Goal: Task Accomplishment & Management: Use online tool/utility

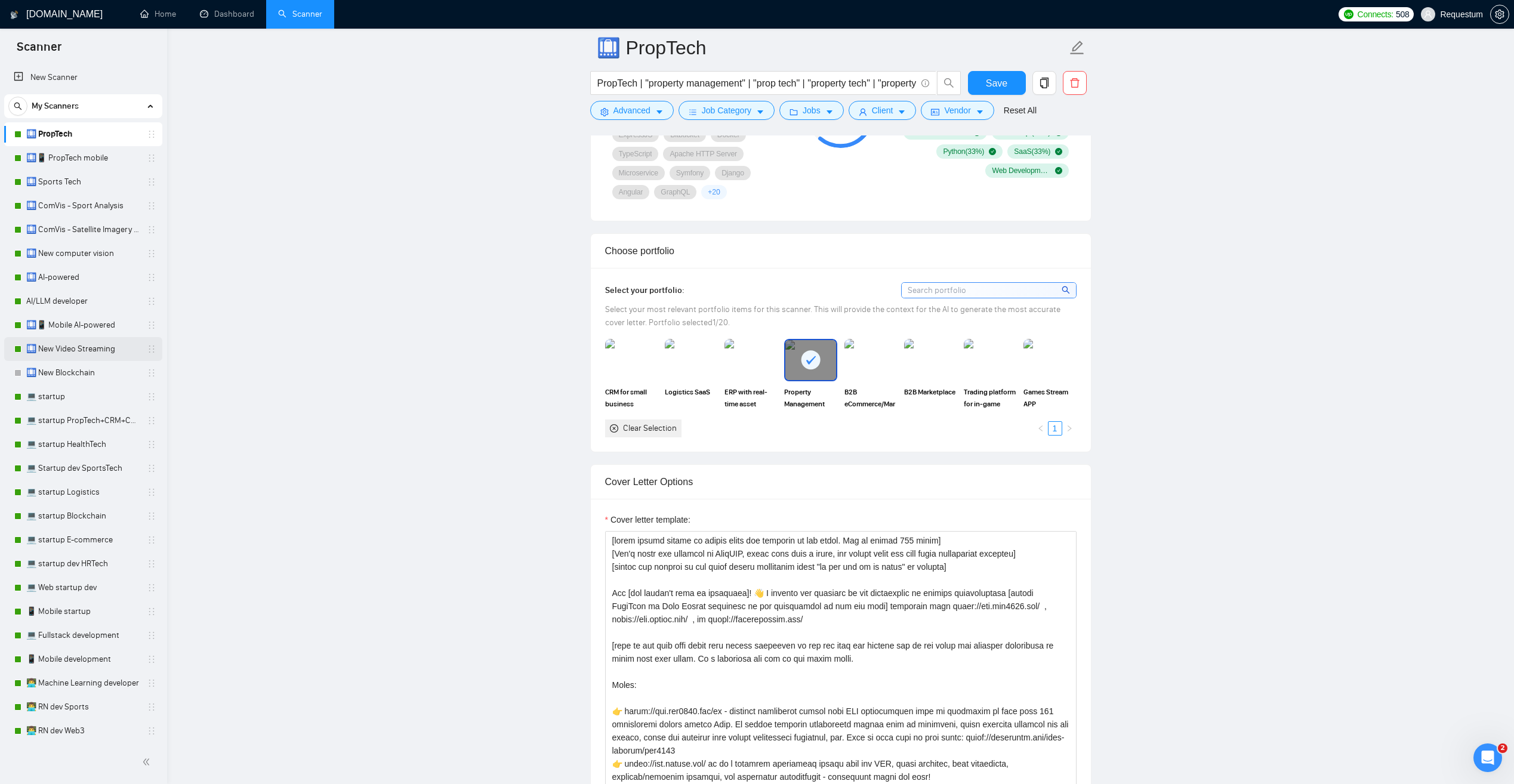
scroll to position [657, 0]
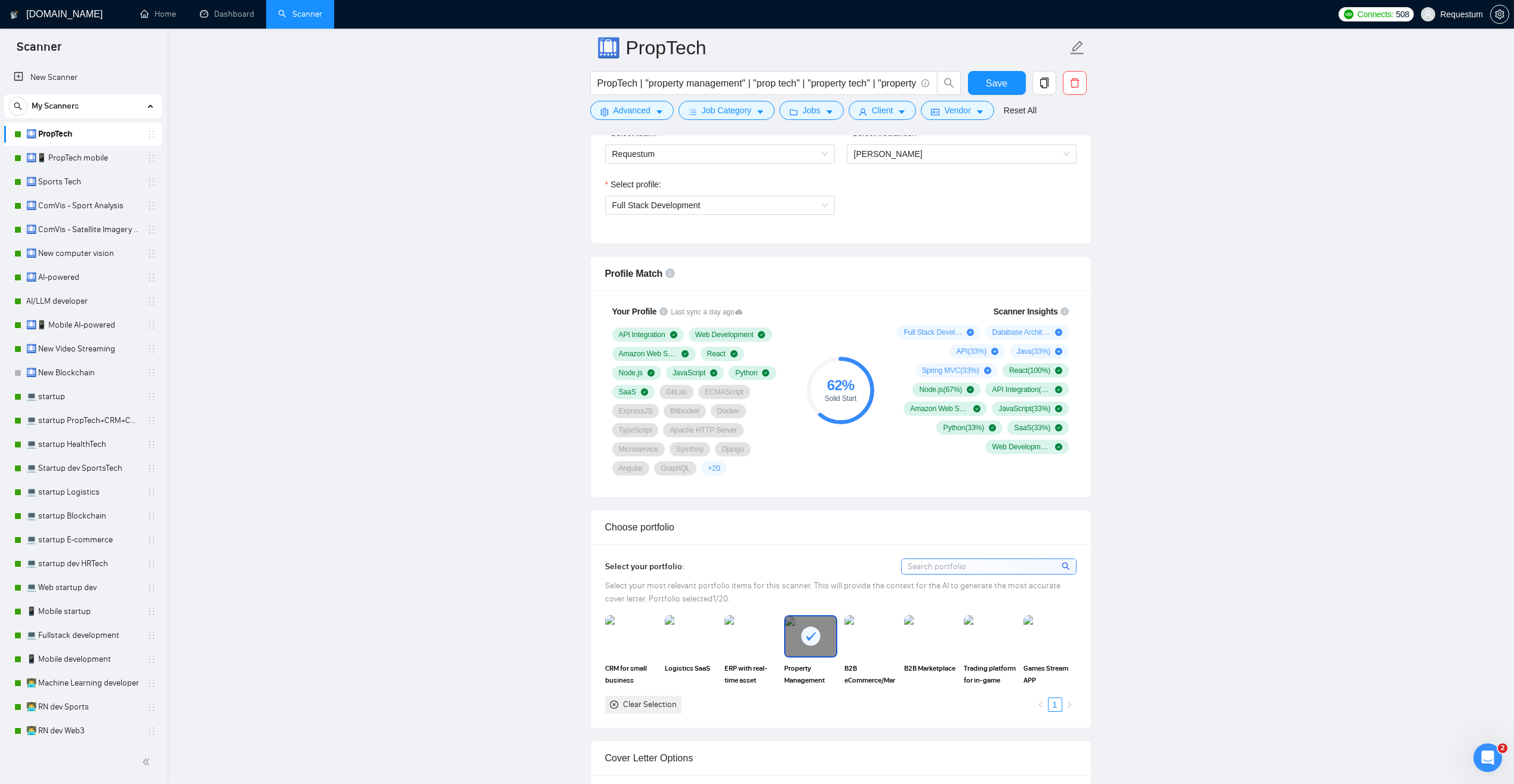
drag, startPoint x: 95, startPoint y: 232, endPoint x: 352, endPoint y: 359, distance: 286.7
click at [95, 232] on link "🛄 ComVis - Satellite Imagery Analysis" at bounding box center [83, 230] width 114 height 24
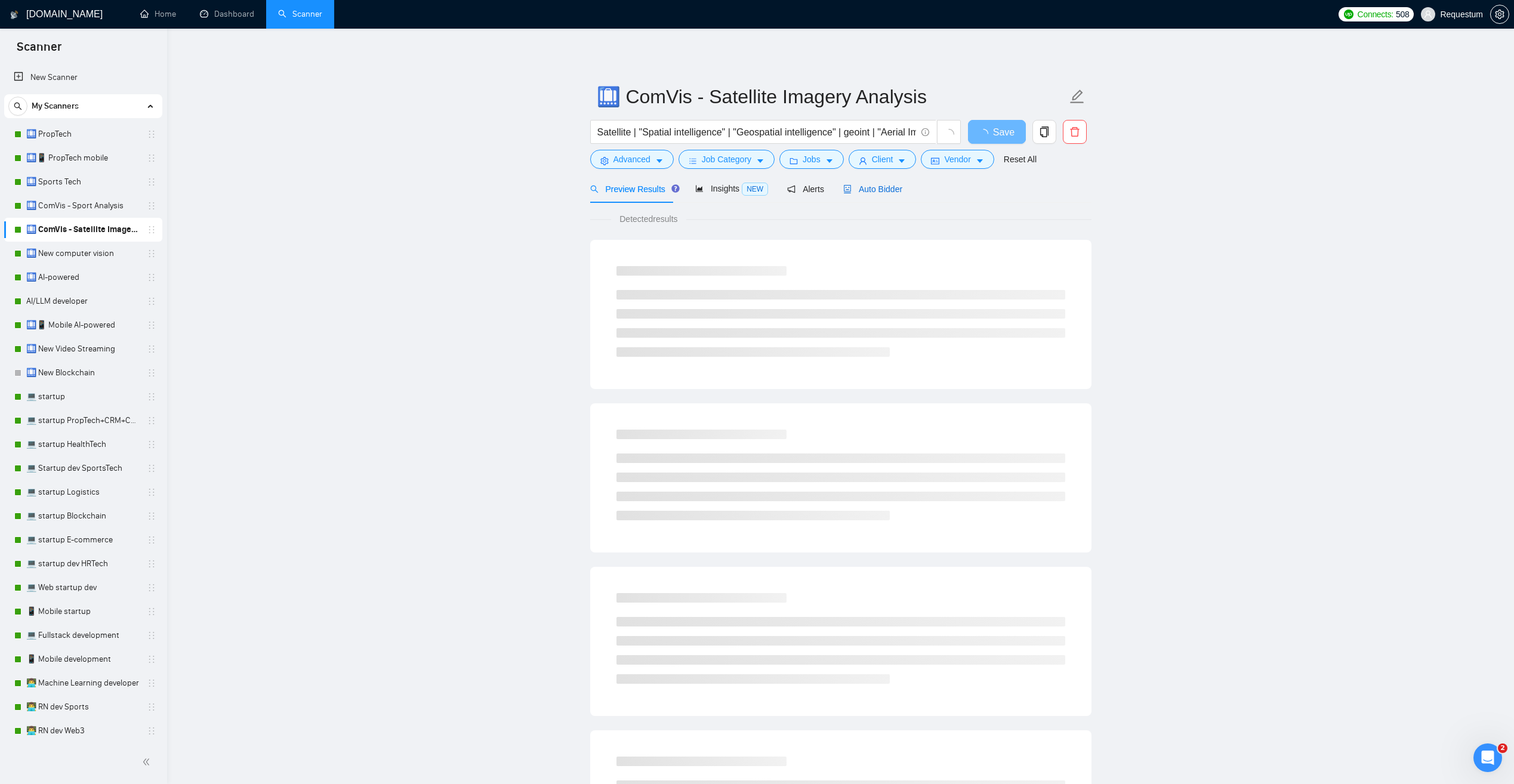
click at [866, 186] on span "Auto Bidder" at bounding box center [873, 188] width 59 height 9
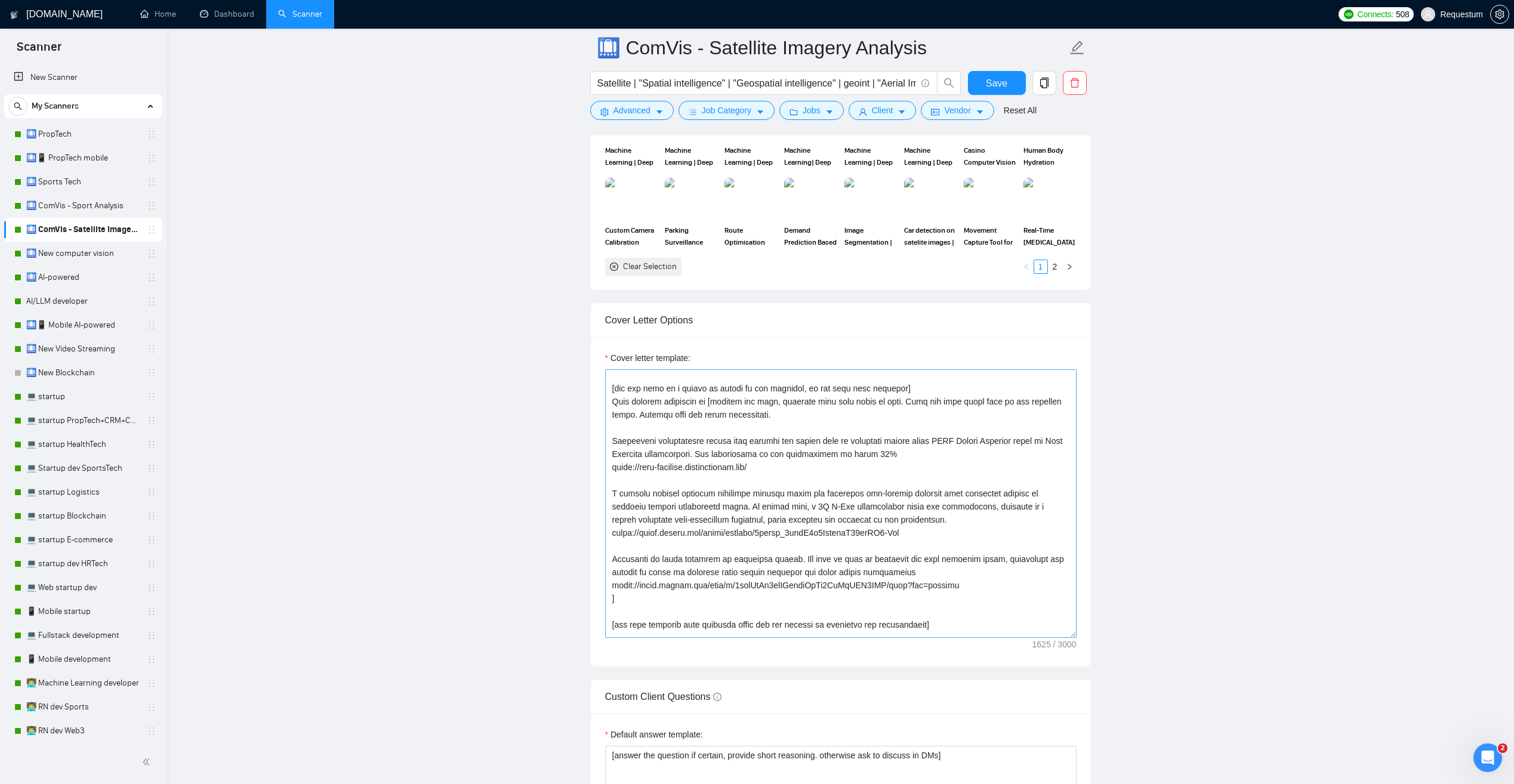
scroll to position [60, 0]
drag, startPoint x: 777, startPoint y: 477, endPoint x: 609, endPoint y: 476, distance: 168.0
click at [609, 476] on textarea "Cover letter template:" at bounding box center [841, 504] width 471 height 269
click at [702, 508] on textarea "Cover letter template:" at bounding box center [841, 504] width 471 height 269
drag, startPoint x: 915, startPoint y: 542, endPoint x: 601, endPoint y: 546, distance: 314.0
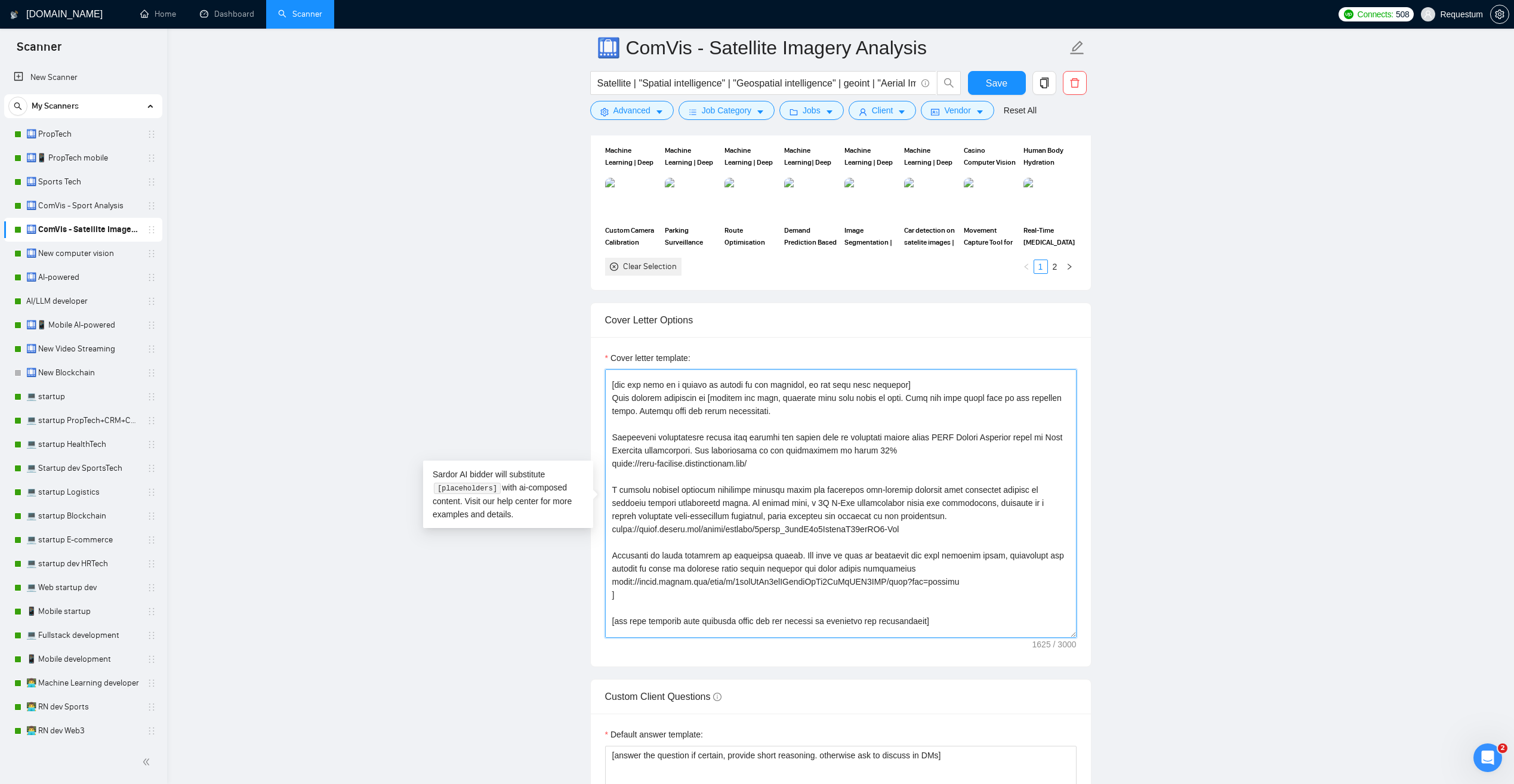
click at [601, 546] on div "Cover letter template:" at bounding box center [841, 502] width 500 height 330
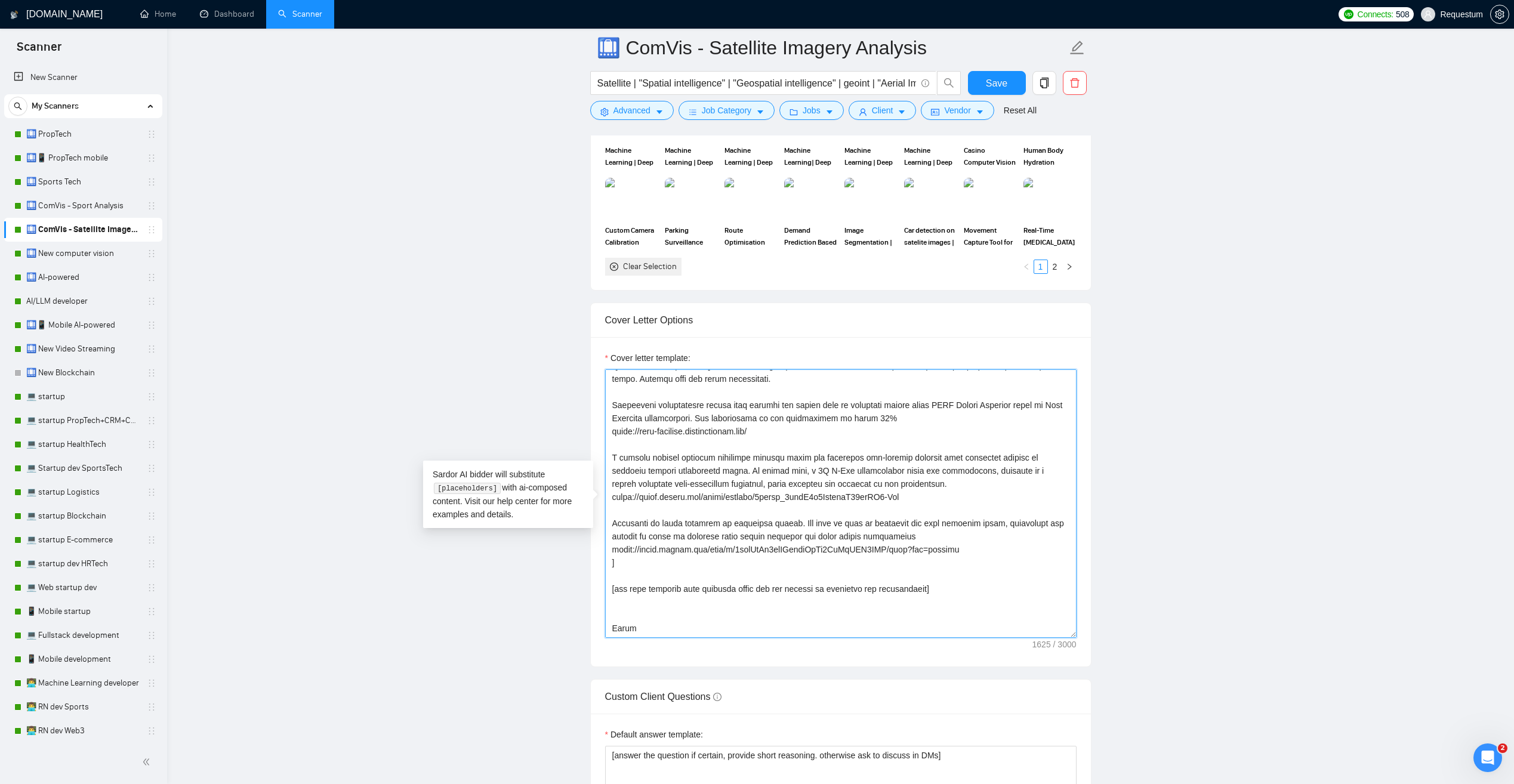
scroll to position [105, 0]
click at [666, 526] on textarea "Cover letter template:" at bounding box center [841, 504] width 471 height 269
drag, startPoint x: 951, startPoint y: 552, endPoint x: 756, endPoint y: 566, distance: 195.5
click at [756, 566] on textarea "Cover letter template:" at bounding box center [841, 504] width 471 height 269
click at [702, 562] on textarea "Cover letter template:" at bounding box center [841, 504] width 471 height 269
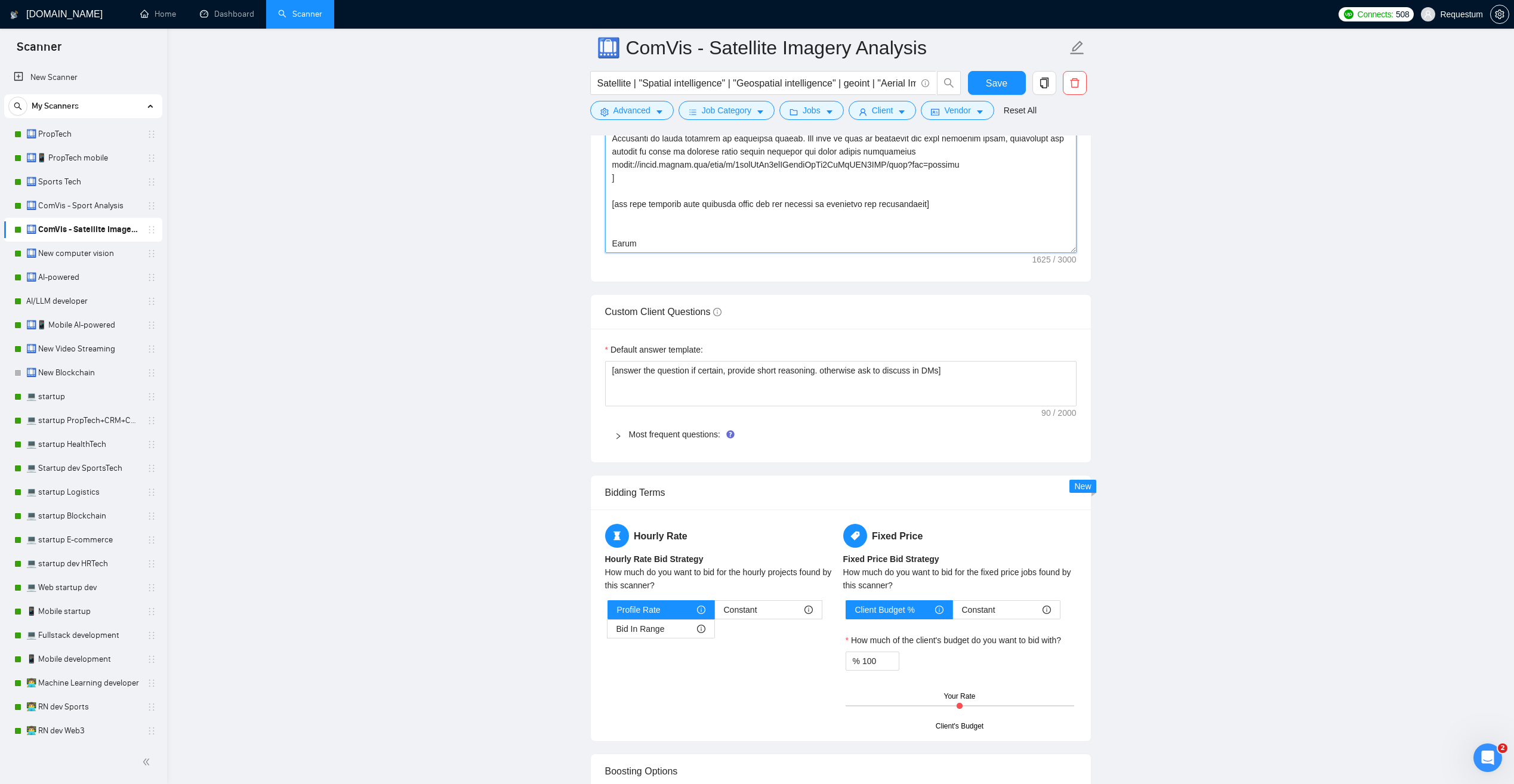
scroll to position [1552, 0]
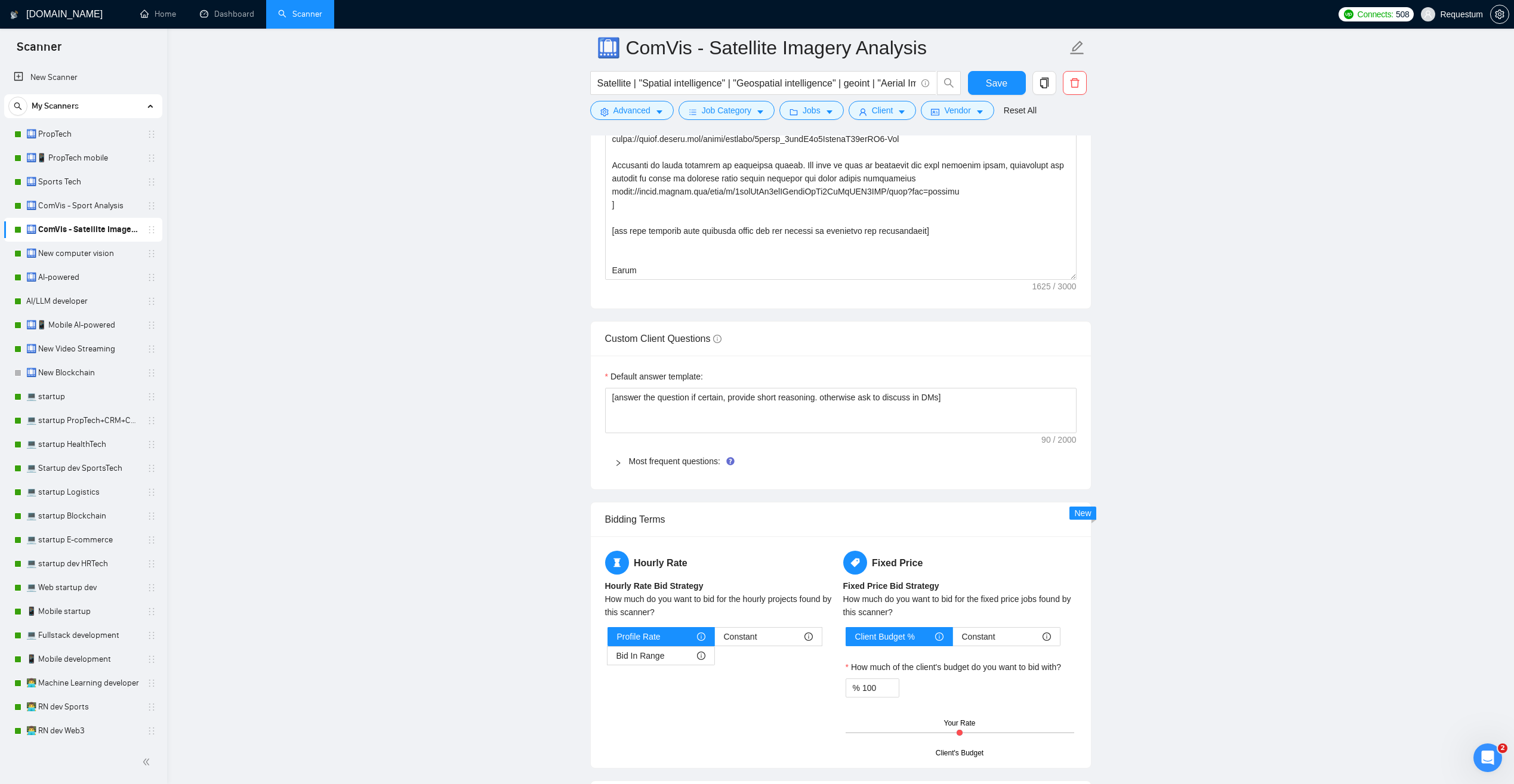
click at [616, 457] on div at bounding box center [622, 461] width 14 height 13
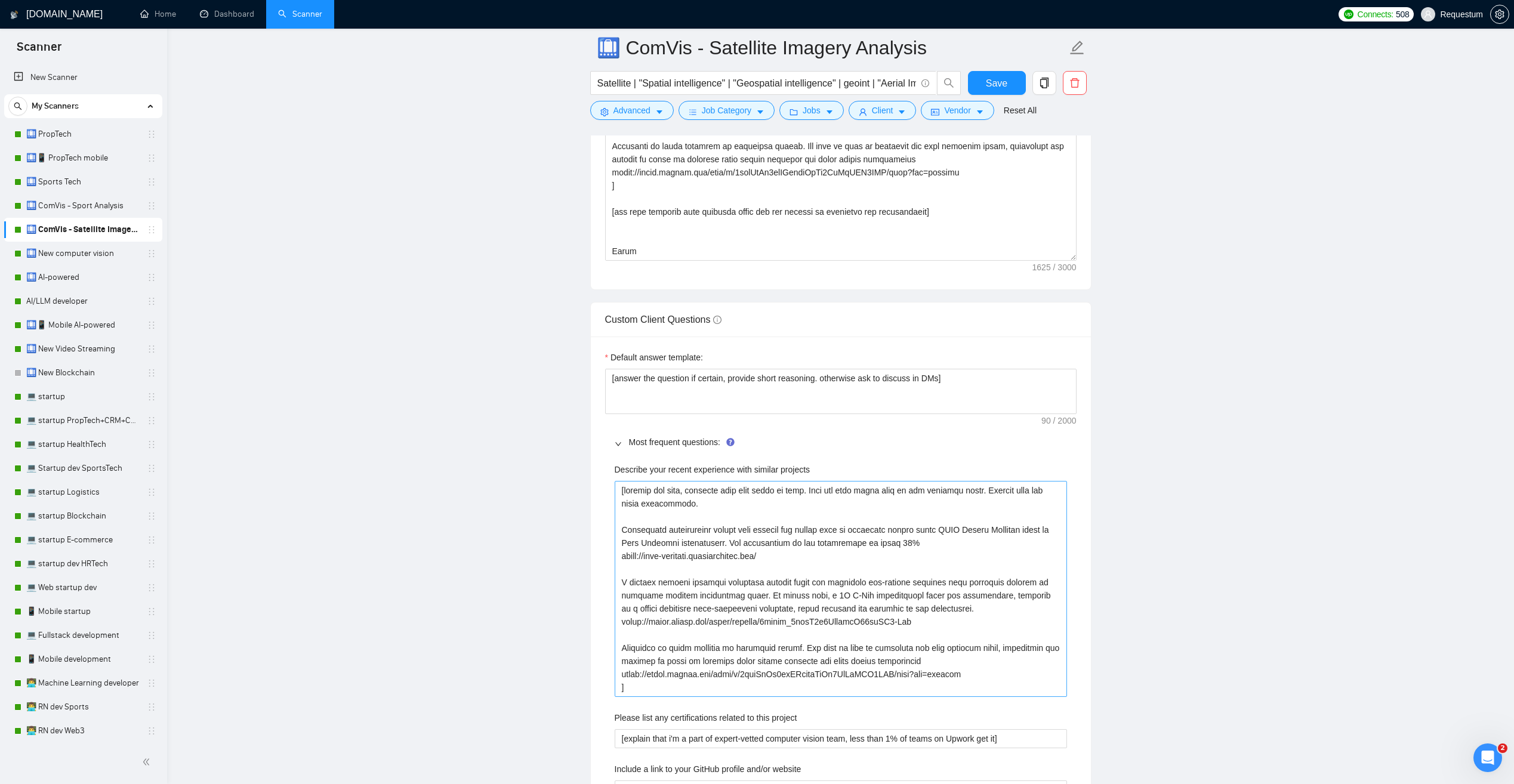
scroll to position [1611, 0]
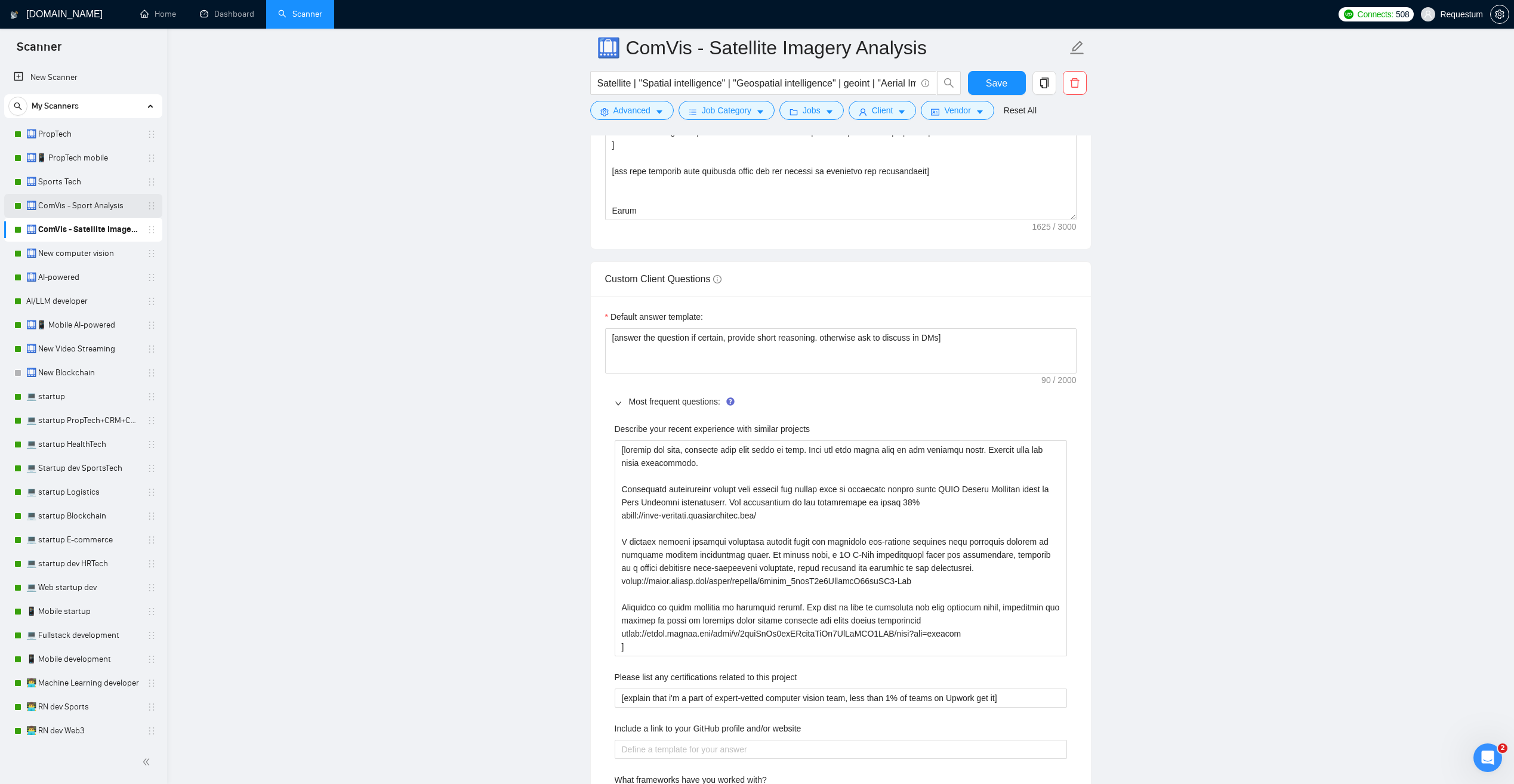
click at [93, 203] on link "🛄 ComVis - Sport Analysis" at bounding box center [83, 206] width 114 height 24
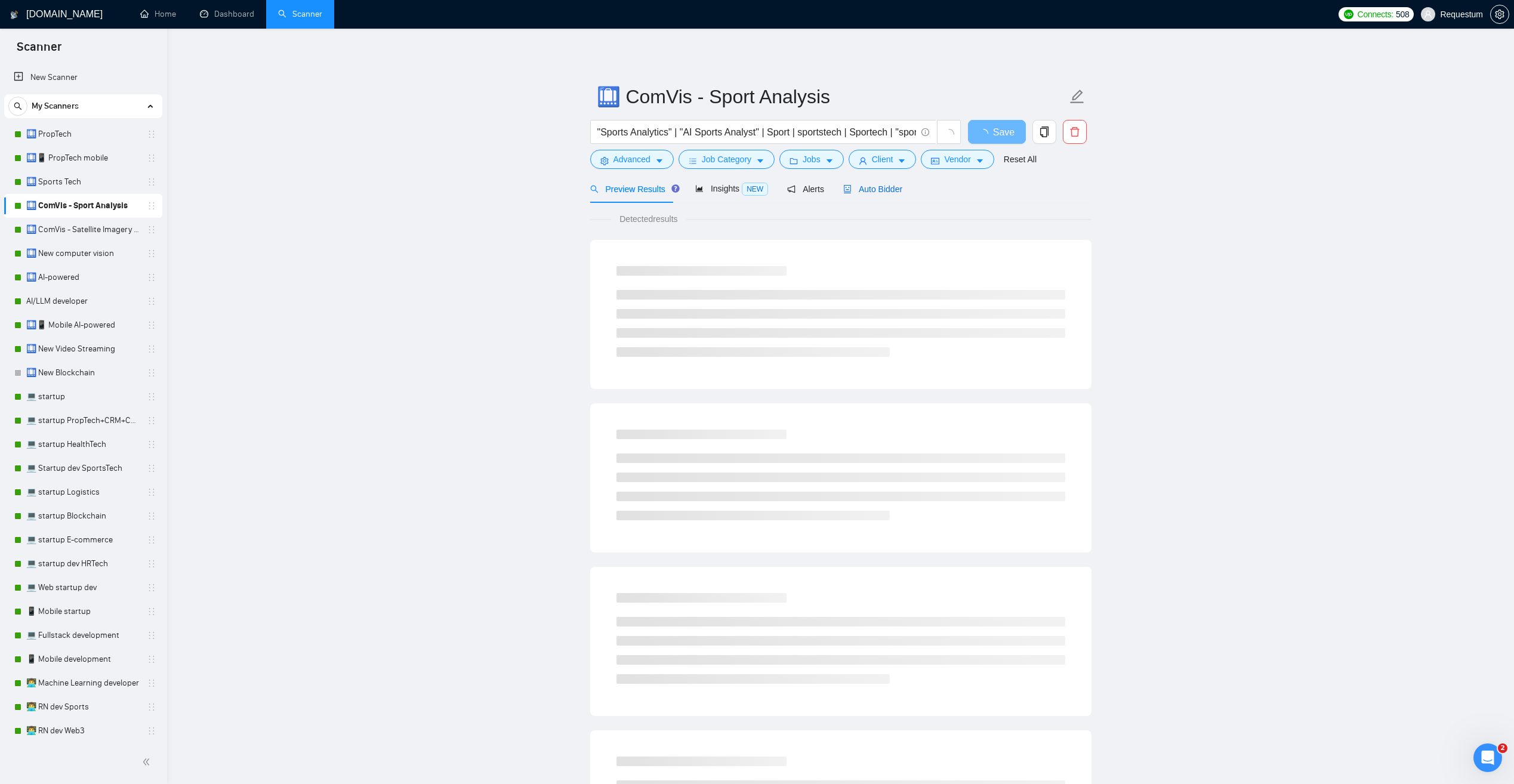
click at [866, 188] on span "Auto Bidder" at bounding box center [873, 188] width 59 height 9
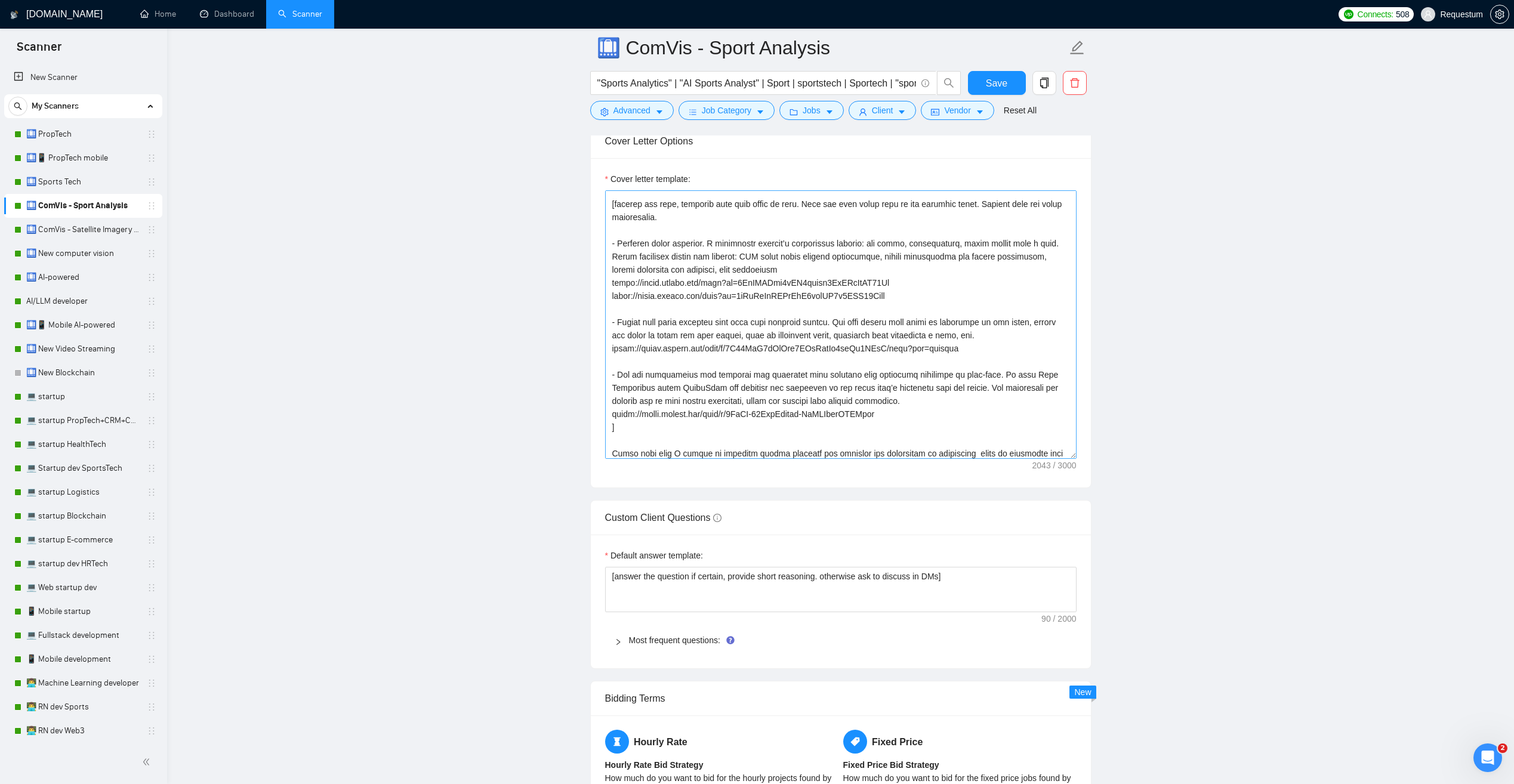
scroll to position [119, 0]
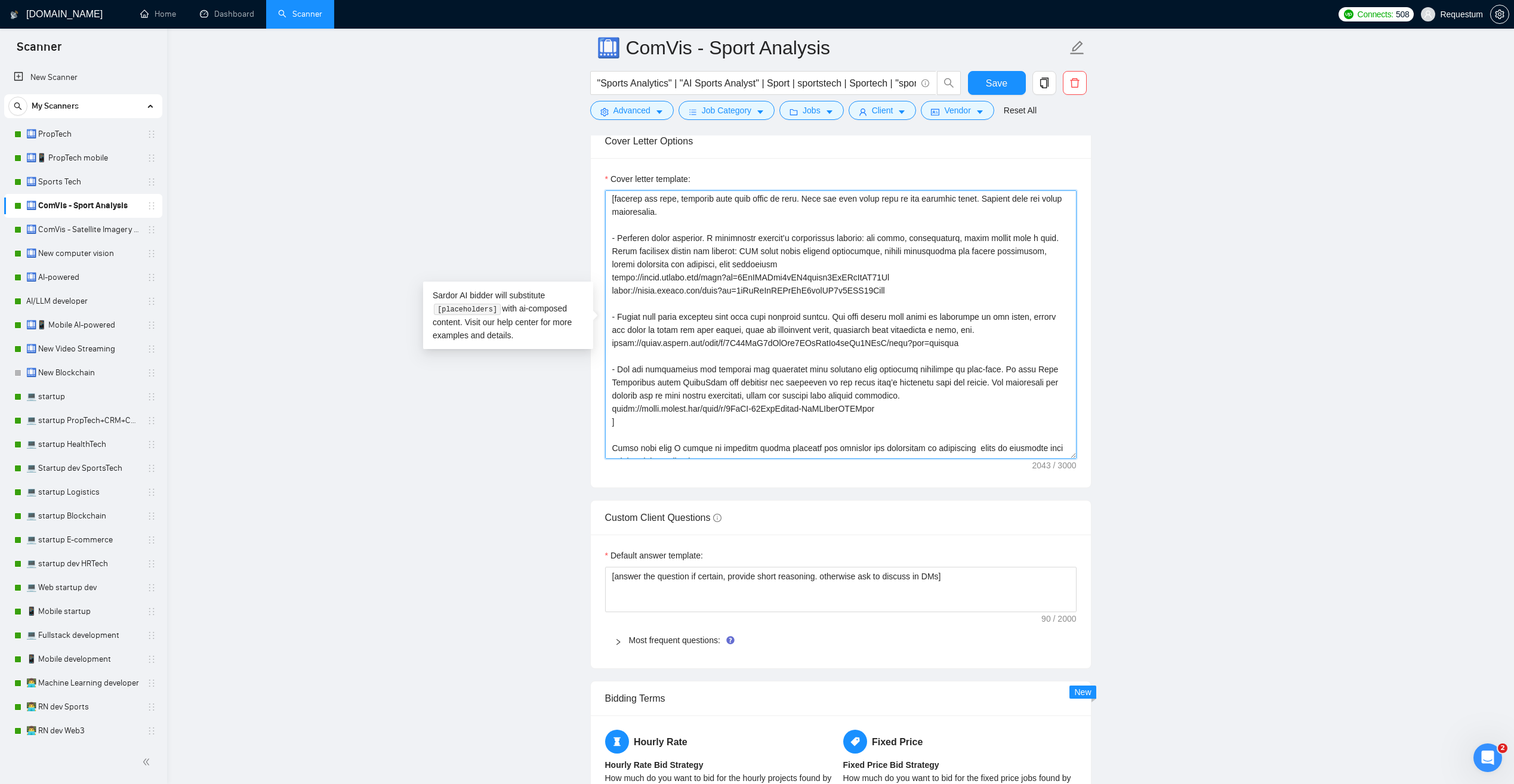
drag, startPoint x: 893, startPoint y: 304, endPoint x: 598, endPoint y: 310, distance: 295.1
drag, startPoint x: 891, startPoint y: 292, endPoint x: 610, endPoint y: 292, distance: 281.0
click at [610, 292] on textarea "Cover letter template:" at bounding box center [841, 325] width 471 height 269
click at [801, 304] on textarea "Cover letter template:" at bounding box center [841, 325] width 471 height 269
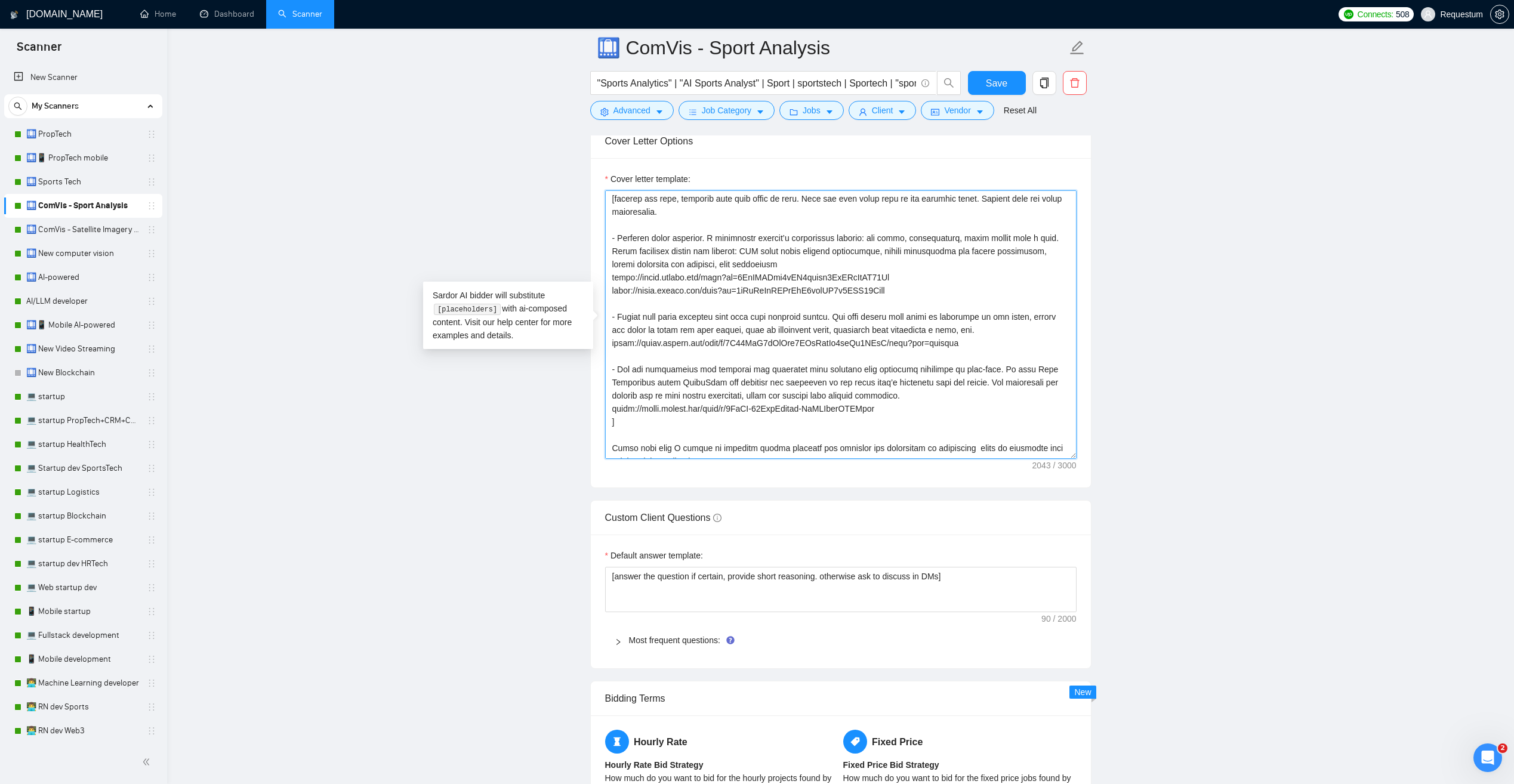
click at [806, 291] on textarea "Cover letter template:" at bounding box center [841, 325] width 471 height 269
drag, startPoint x: 947, startPoint y: 360, endPoint x: 606, endPoint y: 360, distance: 341.0
click at [608, 360] on textarea "Cover letter template:" at bounding box center [841, 325] width 471 height 269
drag, startPoint x: 621, startPoint y: 421, endPoint x: 891, endPoint y: 419, distance: 270.0
click at [881, 421] on textarea "Cover letter template:" at bounding box center [841, 325] width 471 height 269
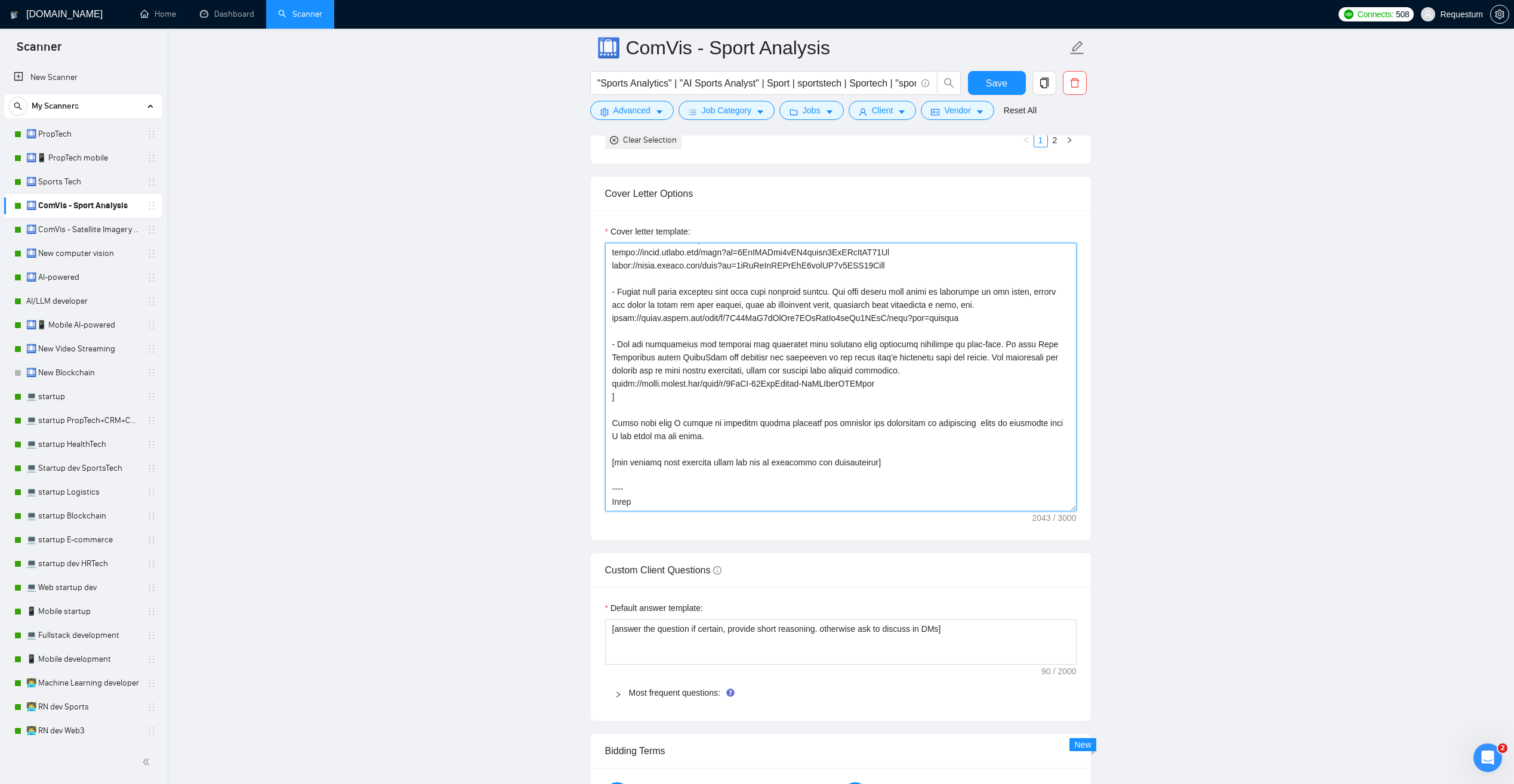
scroll to position [1313, 0]
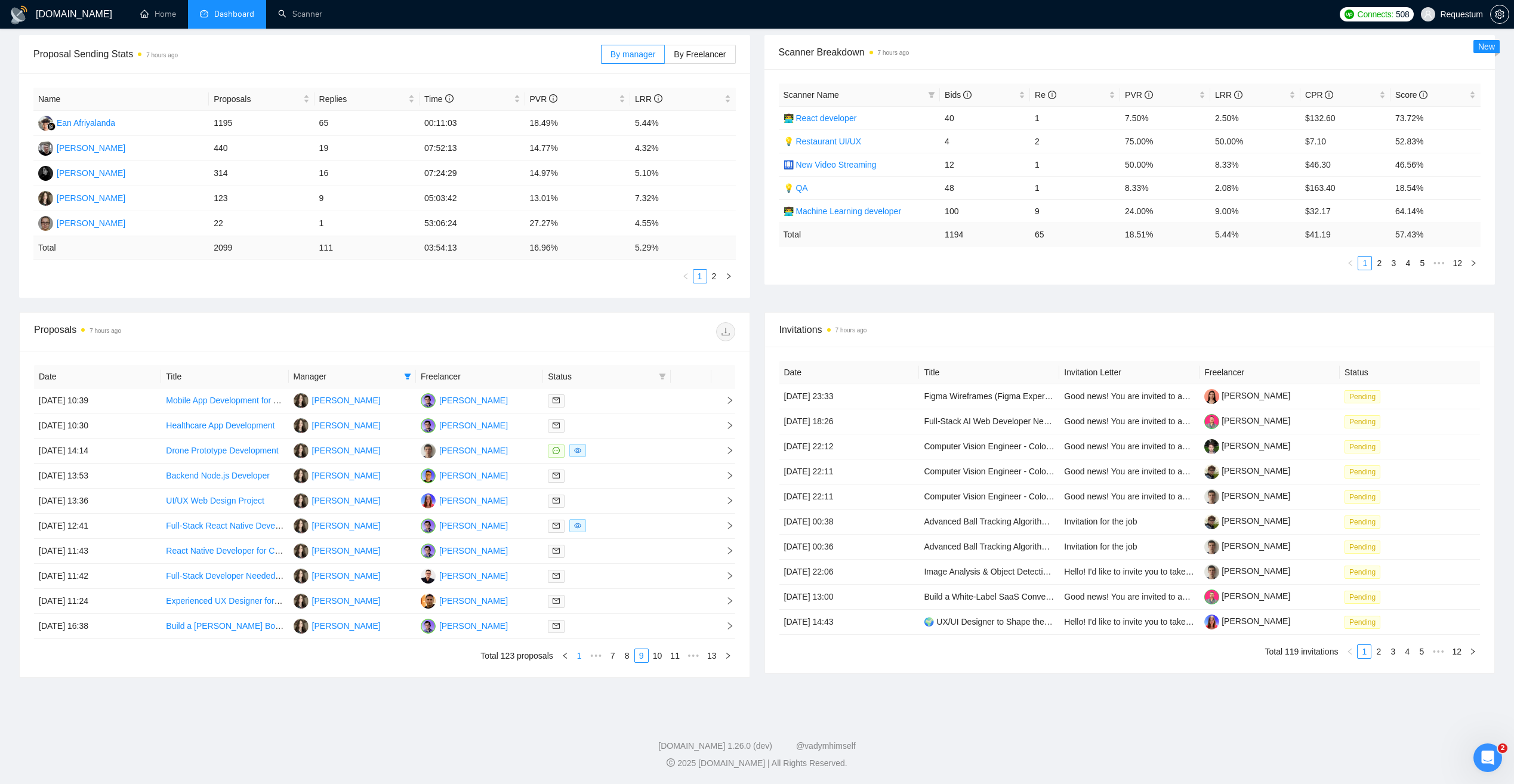
click at [583, 660] on link "1" at bounding box center [579, 656] width 13 height 13
click at [629, 660] on link "2" at bounding box center [634, 656] width 13 height 13
click at [650, 658] on link "3" at bounding box center [648, 656] width 13 height 13
click at [664, 657] on link "4" at bounding box center [662, 656] width 13 height 13
click at [663, 657] on link "5" at bounding box center [662, 656] width 13 height 13
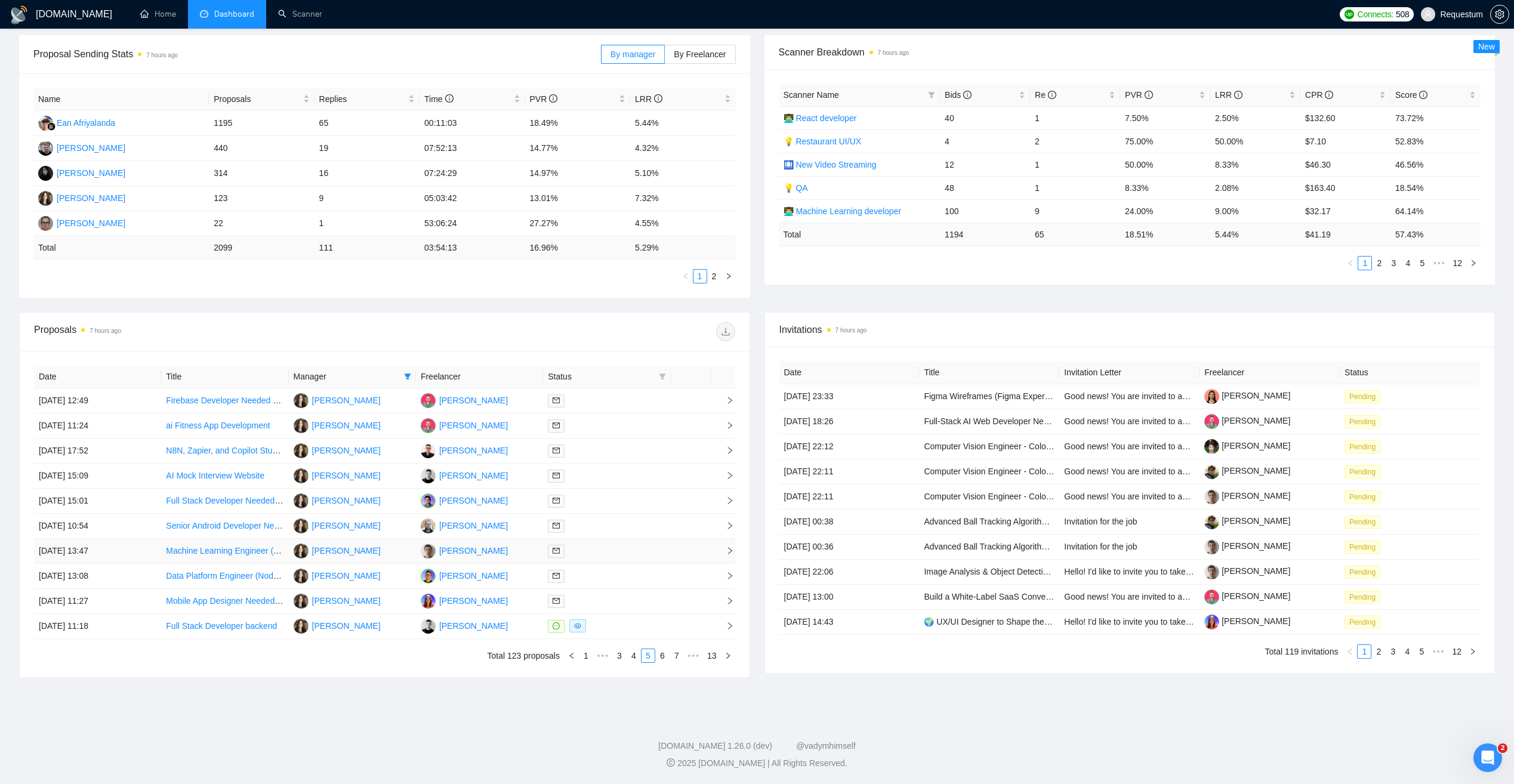
click at [633, 552] on div at bounding box center [606, 551] width 117 height 14
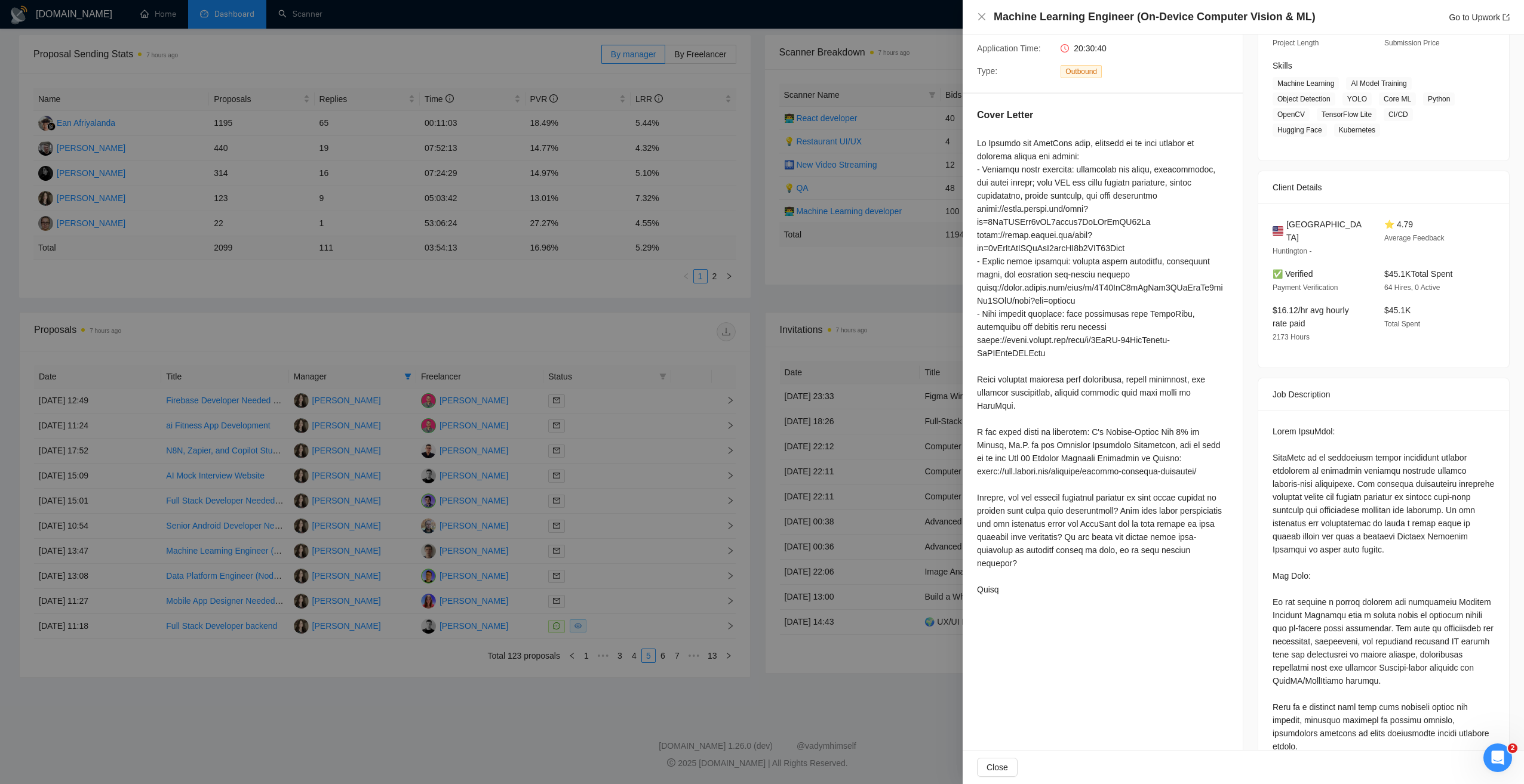
scroll to position [179, 0]
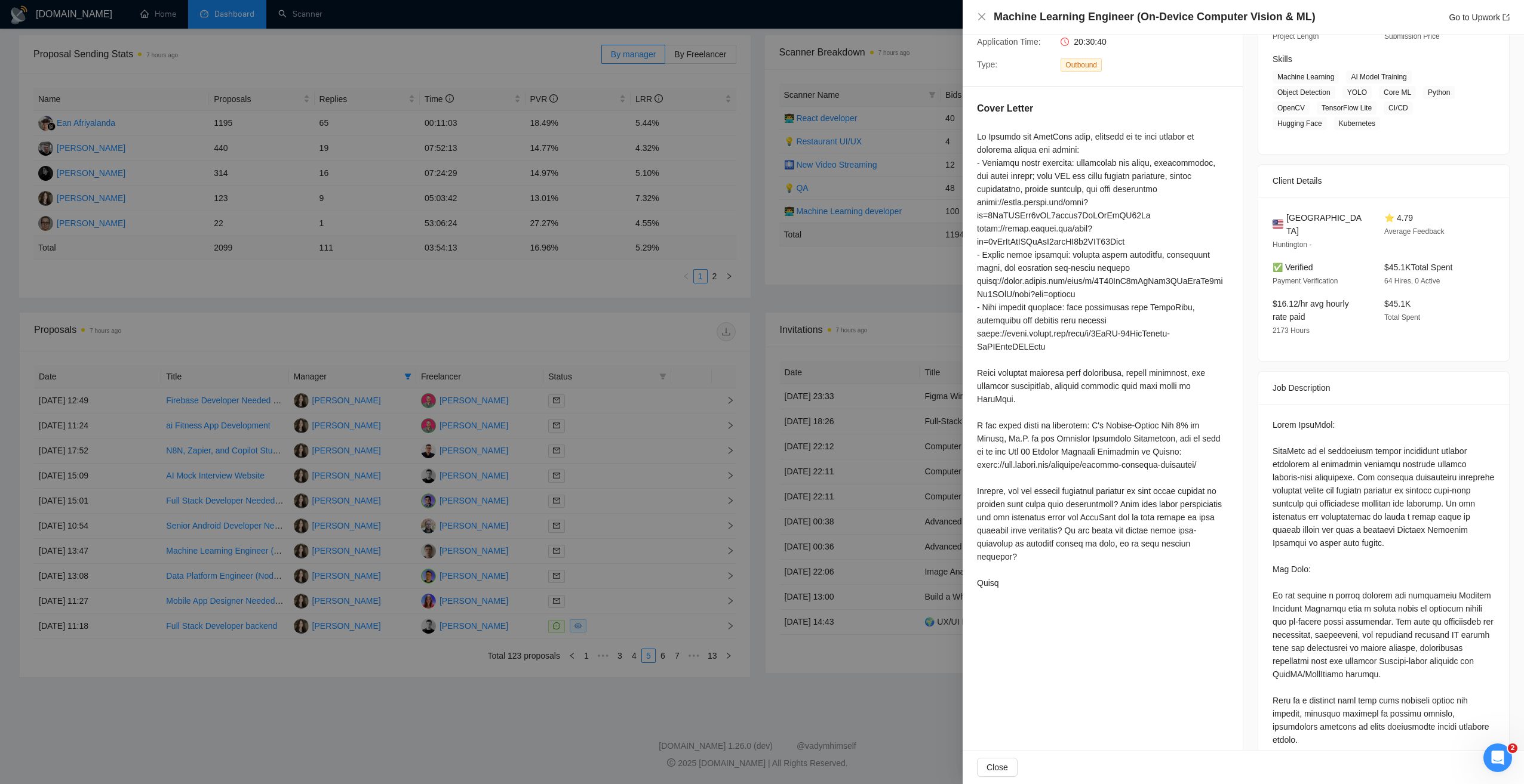
drag, startPoint x: 795, startPoint y: 706, endPoint x: 766, endPoint y: 707, distance: 29.0
click at [794, 706] on div at bounding box center [762, 392] width 1524 height 784
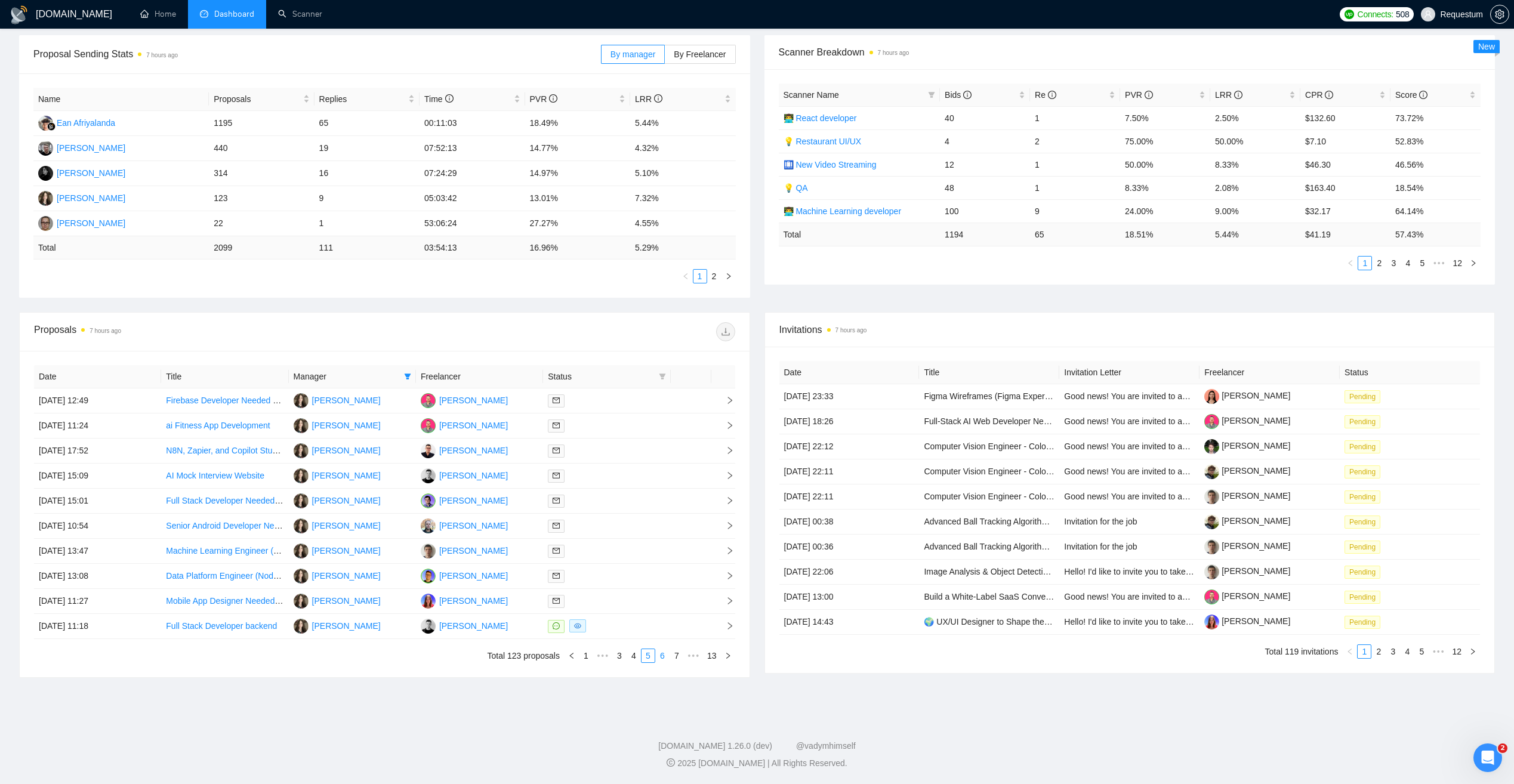
click at [665, 658] on link "6" at bounding box center [662, 656] width 13 height 13
click at [726, 657] on icon "right" at bounding box center [728, 656] width 7 height 7
click at [729, 655] on icon "right" at bounding box center [728, 656] width 7 height 7
click at [729, 654] on icon "right" at bounding box center [728, 656] width 7 height 7
click at [631, 457] on div at bounding box center [606, 451] width 117 height 14
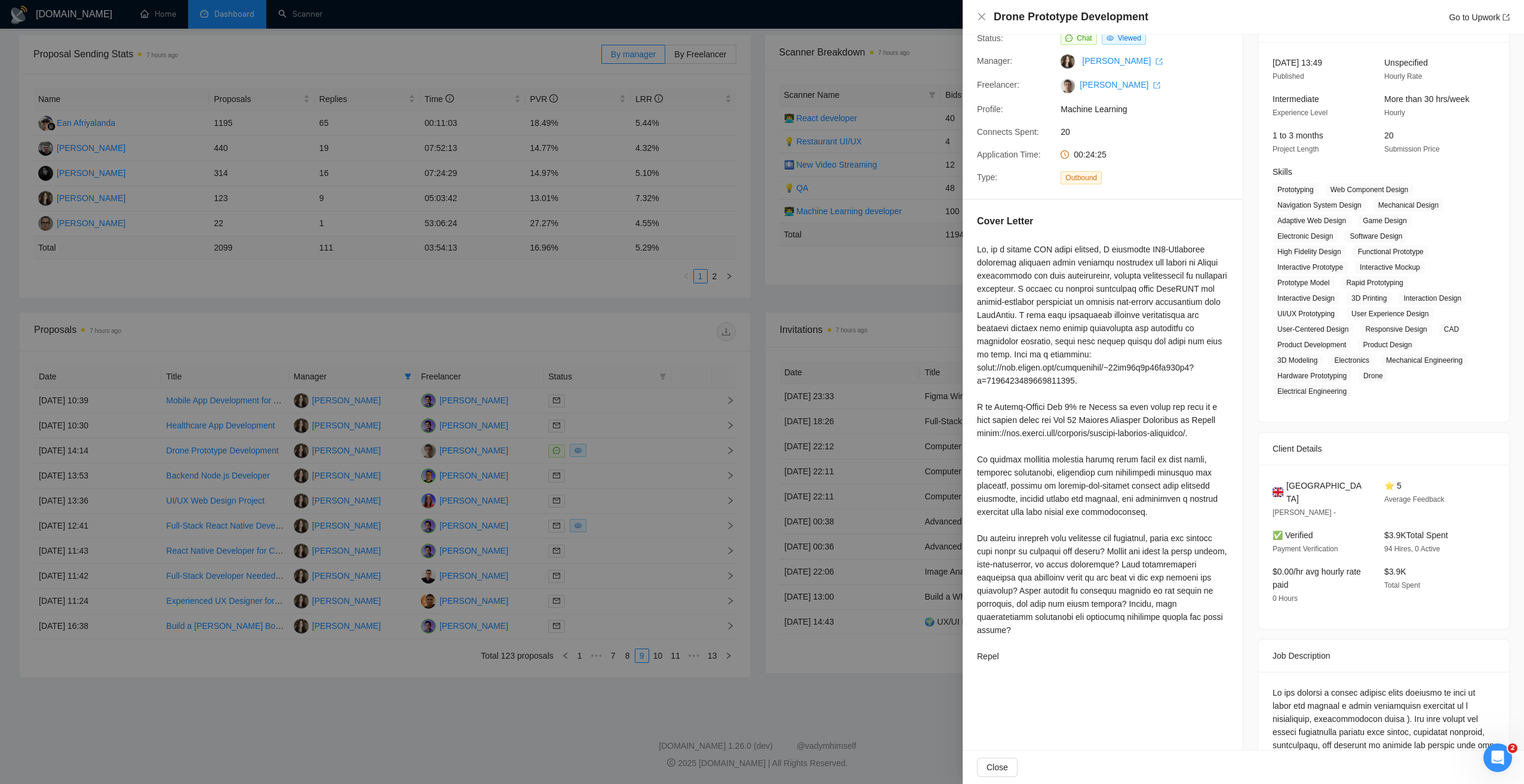
scroll to position [0, 0]
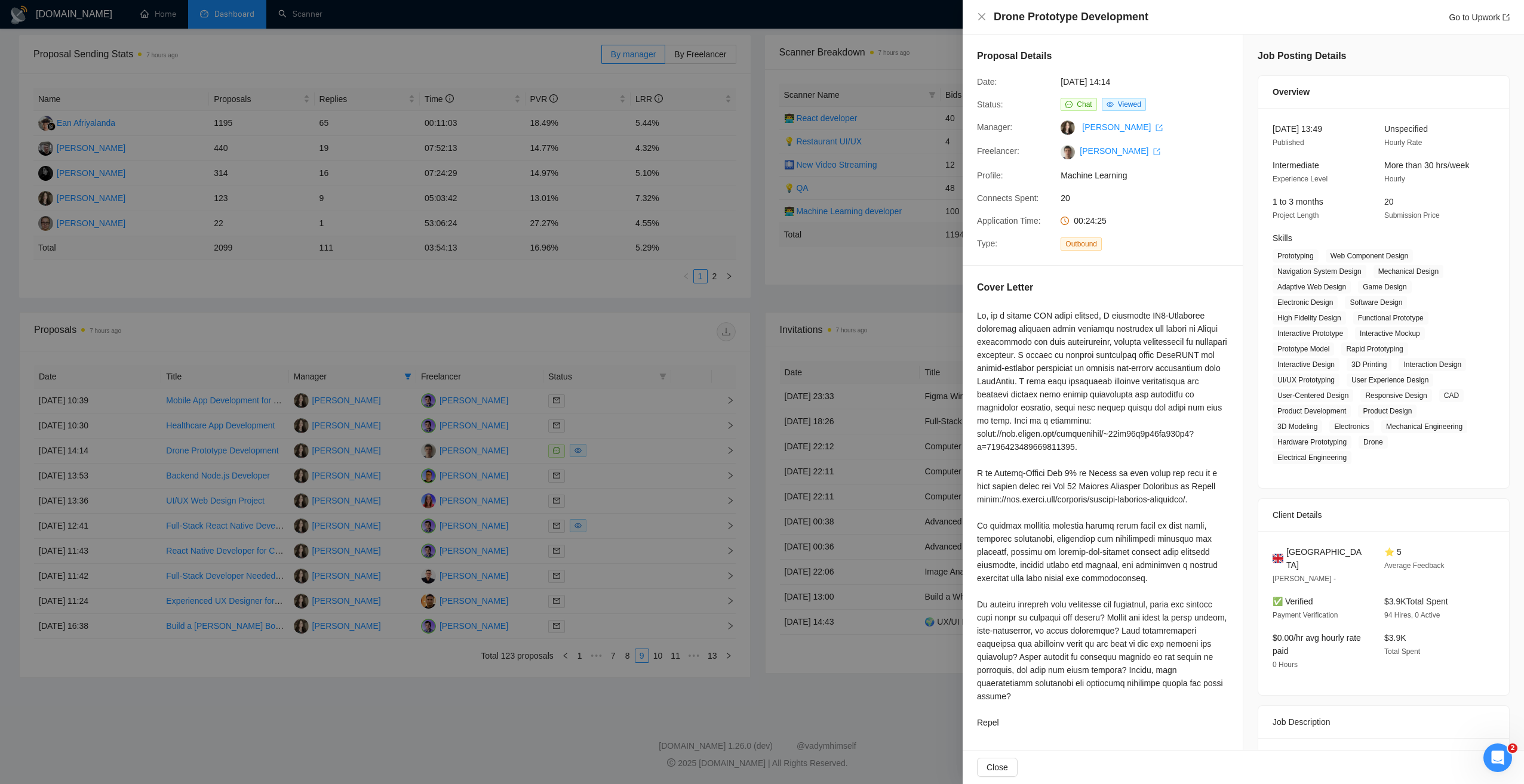
click at [626, 333] on div at bounding box center [762, 392] width 1524 height 784
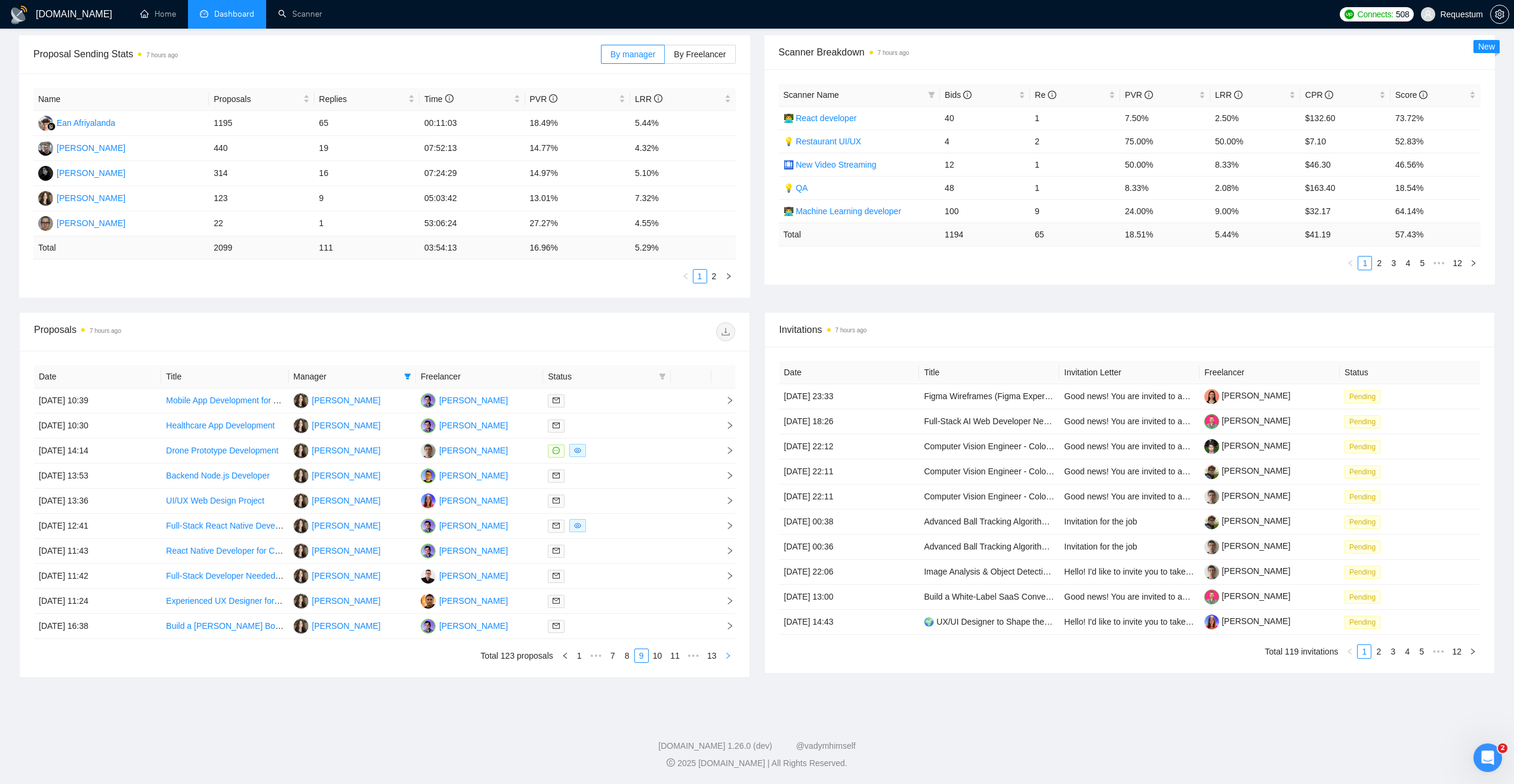
click at [726, 655] on icon "right" at bounding box center [728, 656] width 7 height 7
click at [732, 655] on button "button" at bounding box center [728, 656] width 14 height 14
click at [737, 653] on div "Date Title Manager Freelancer Status 05 Jun, 2025 15:21 LLM/AI/Python/Langchain…" at bounding box center [385, 514] width 730 height 326
click at [732, 653] on button "button" at bounding box center [728, 656] width 14 height 14
click at [516, 606] on td "[PERSON_NAME]" at bounding box center [479, 601] width 127 height 25
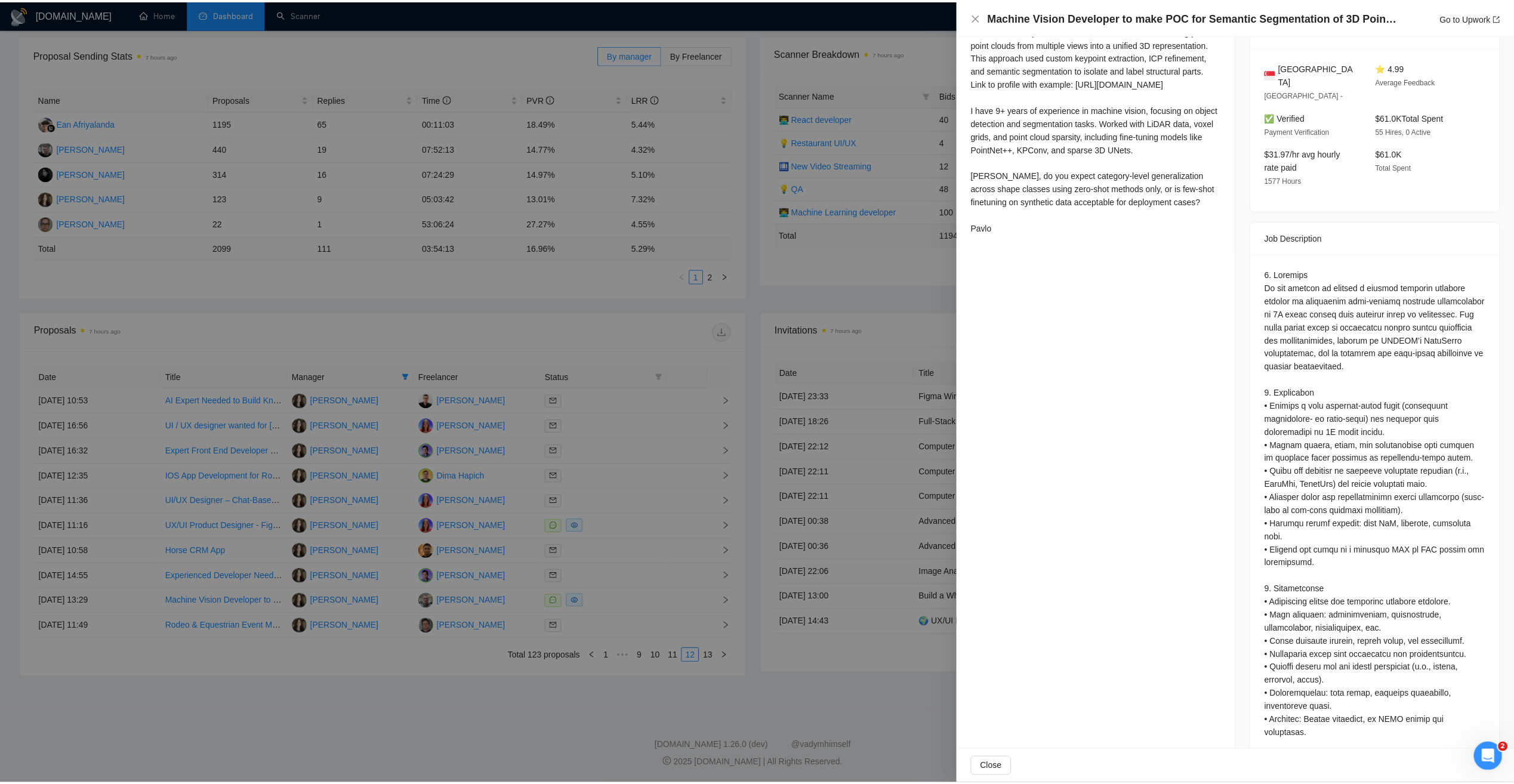
scroll to position [306, 0]
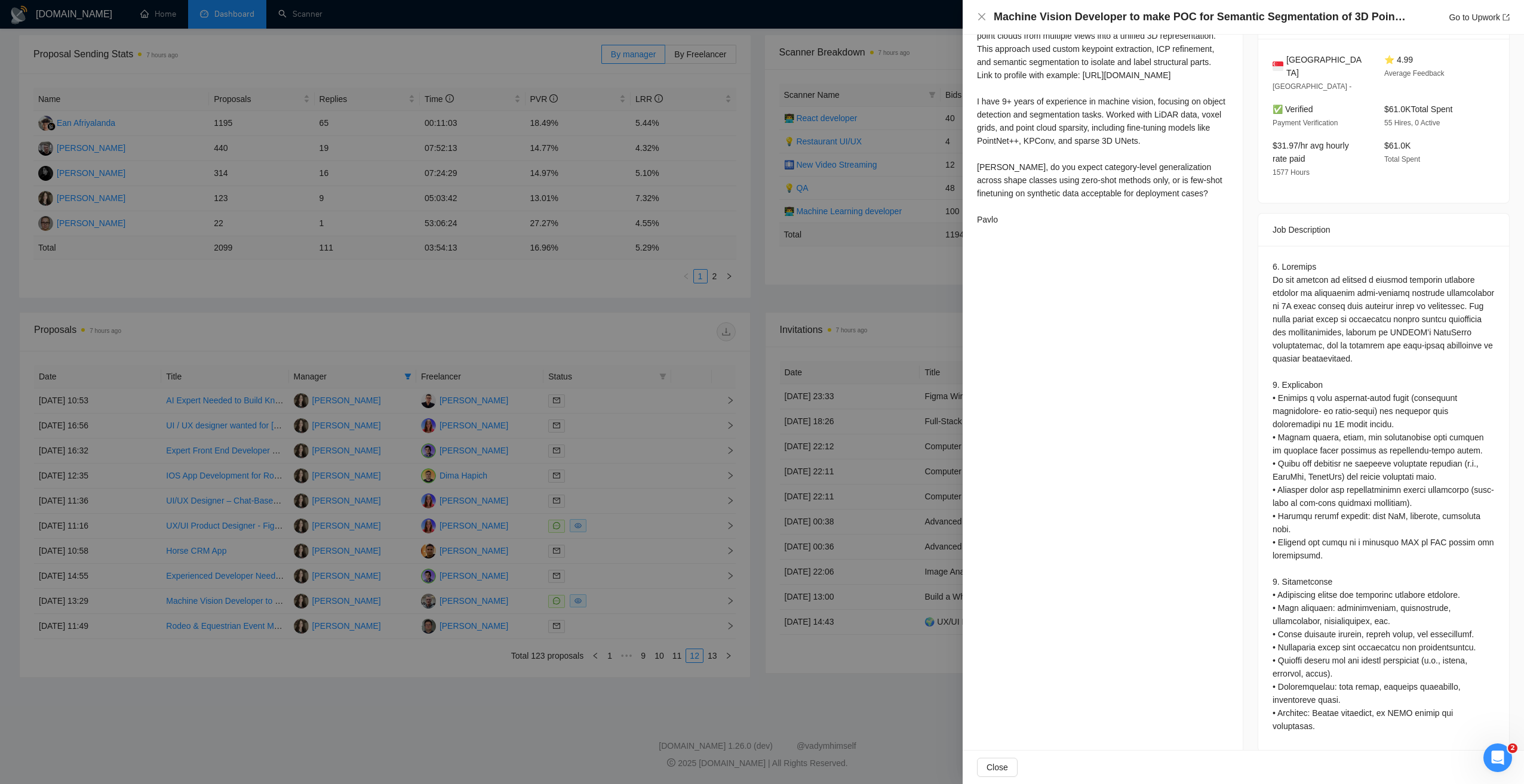
click at [900, 669] on div at bounding box center [762, 392] width 1524 height 784
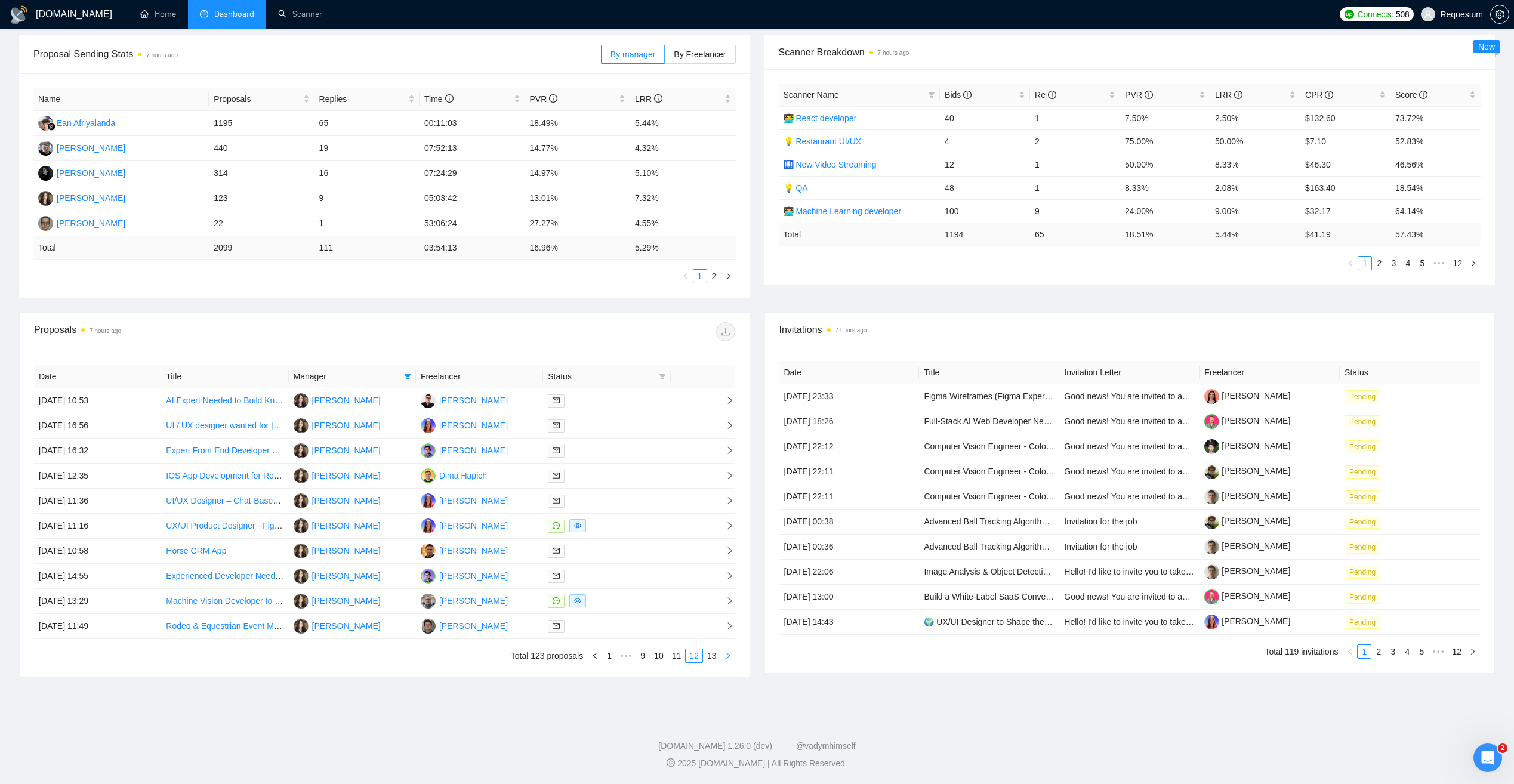
click at [731, 656] on icon "right" at bounding box center [728, 656] width 7 height 7
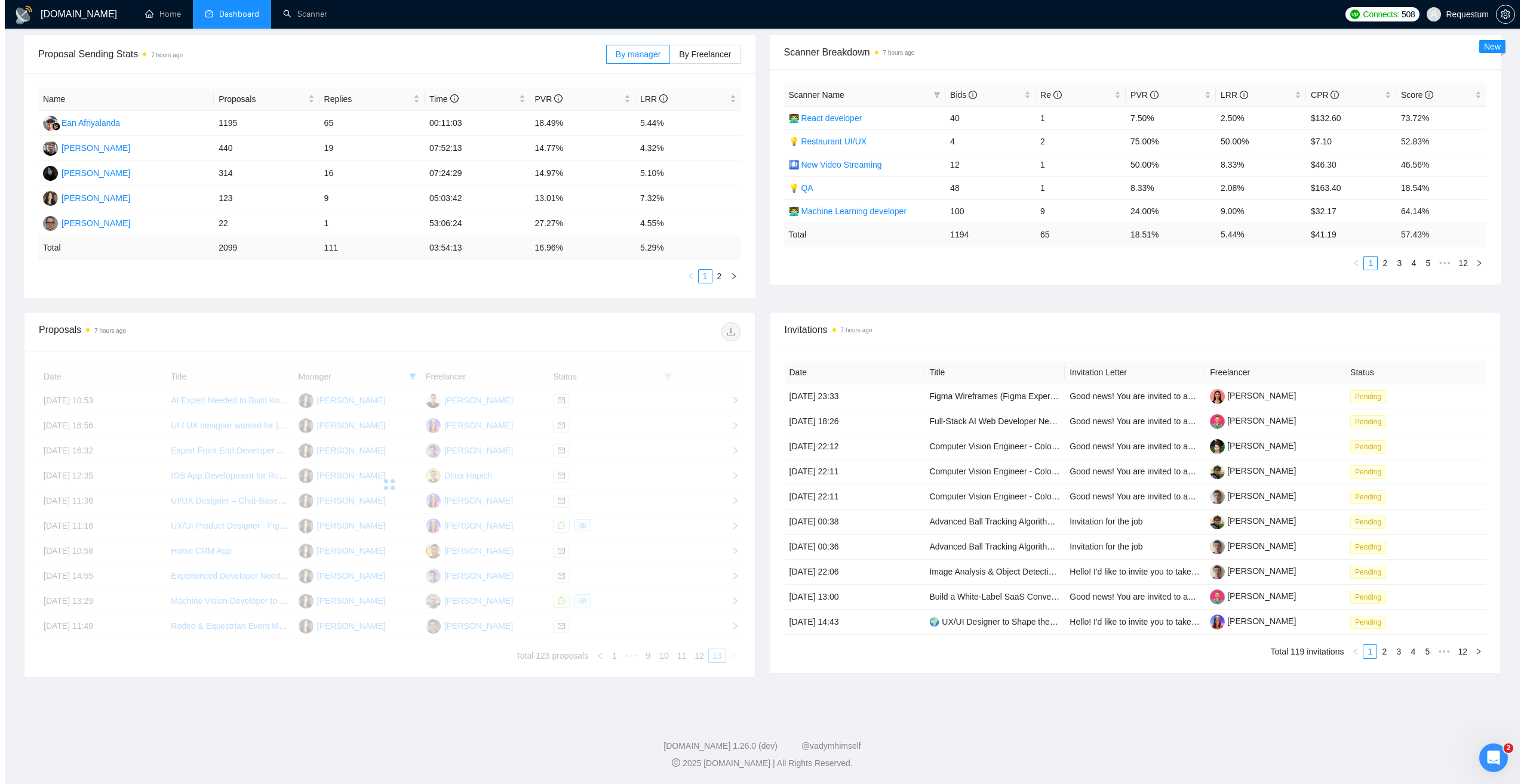
scroll to position [171, 0]
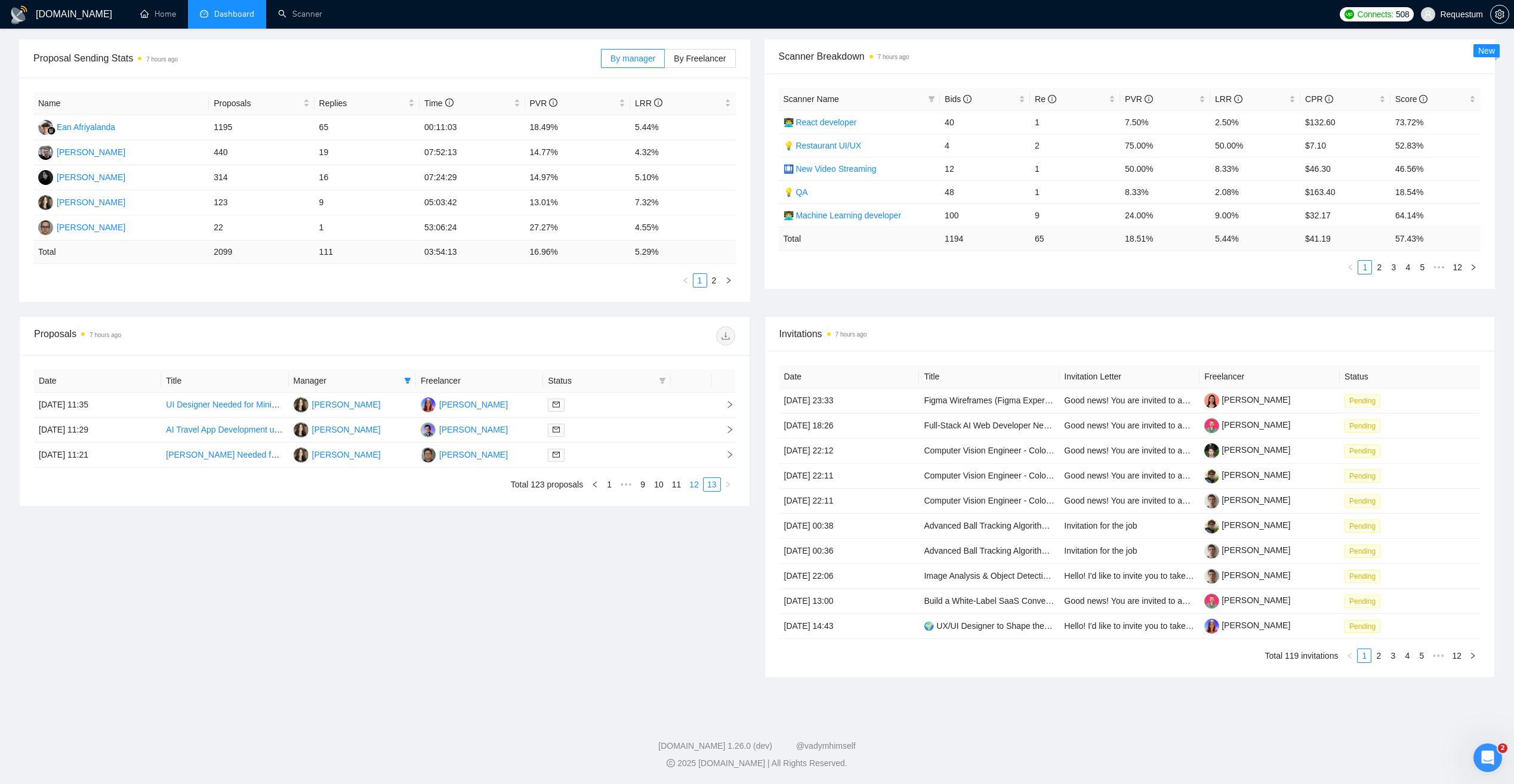
click at [697, 484] on link "12" at bounding box center [694, 485] width 17 height 13
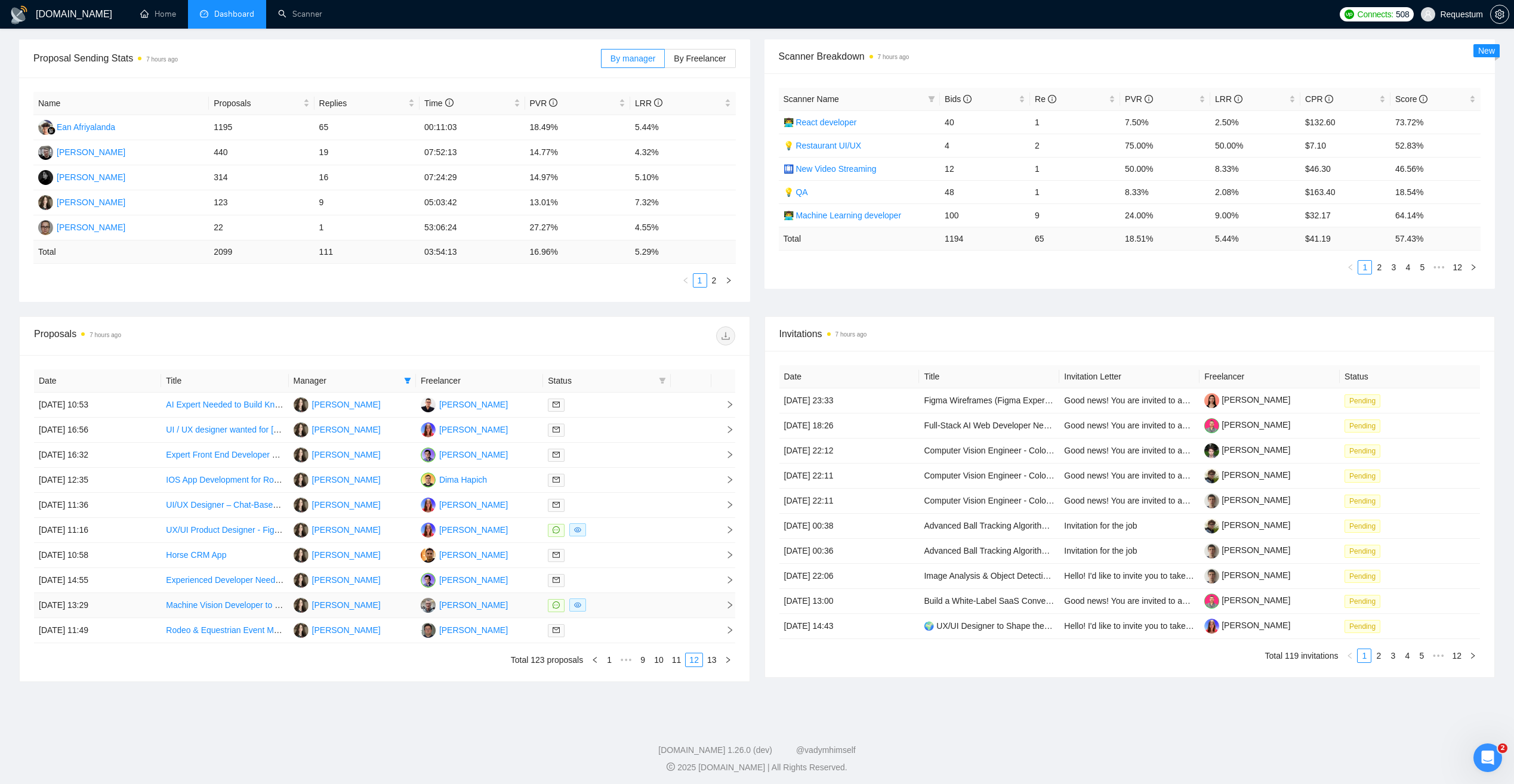
click at [645, 598] on div at bounding box center [606, 605] width 117 height 14
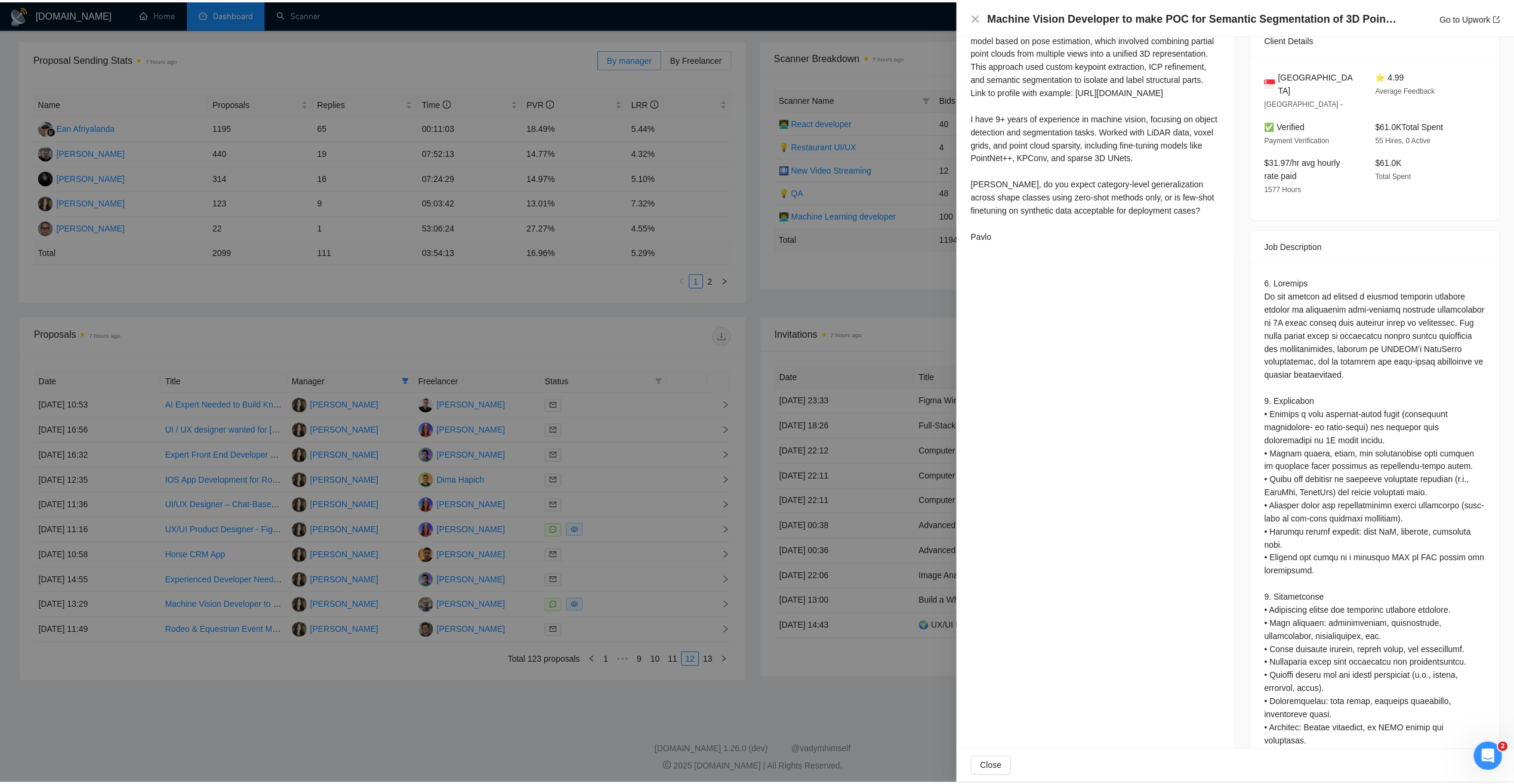
scroll to position [306, 0]
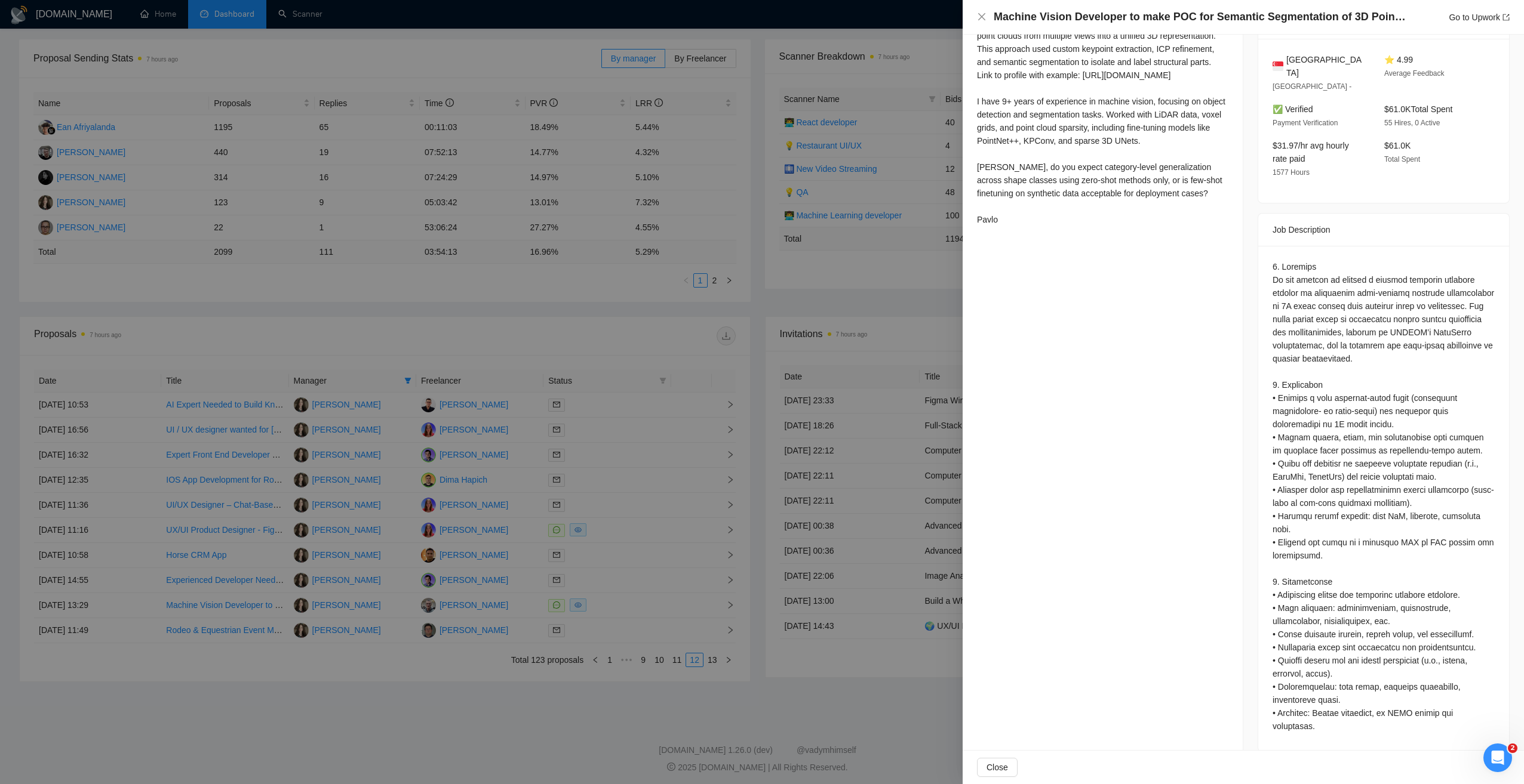
click at [814, 299] on div at bounding box center [762, 392] width 1524 height 784
